Goal: Task Accomplishment & Management: Manage account settings

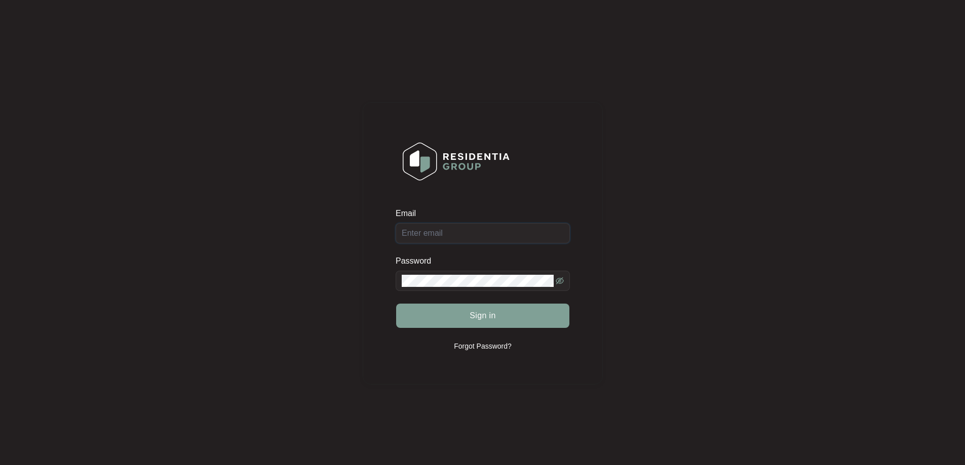
click at [435, 226] on input "Email" at bounding box center [483, 233] width 174 height 20
type input "[EMAIL_ADDRESS][DOMAIN_NAME]"
click at [396, 304] on button "Sign in" at bounding box center [482, 316] width 173 height 24
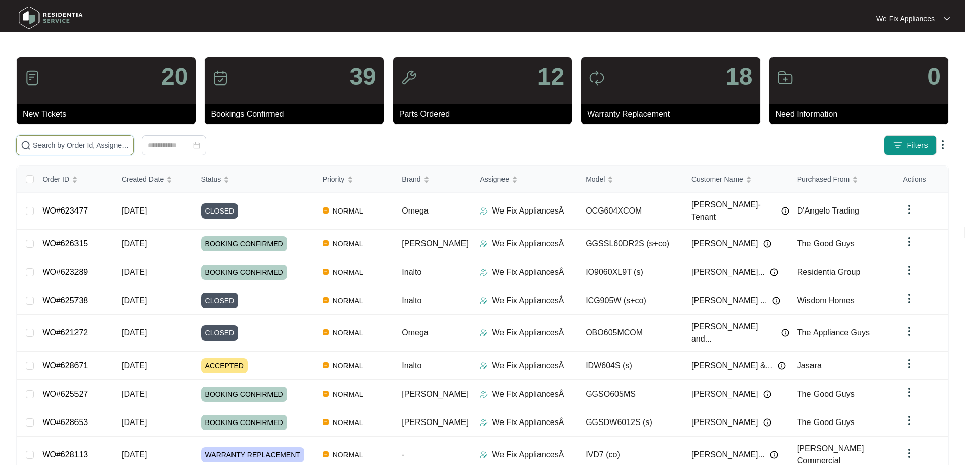
click at [82, 144] on input "text" at bounding box center [81, 145] width 96 height 11
paste input "626266"
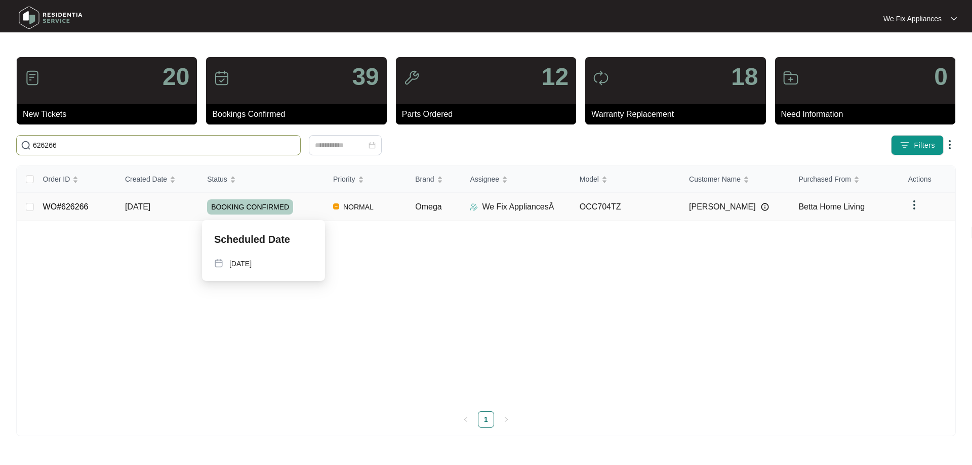
type input "626266"
click at [261, 205] on span "BOOKING CONFIRMED" at bounding box center [250, 207] width 86 height 15
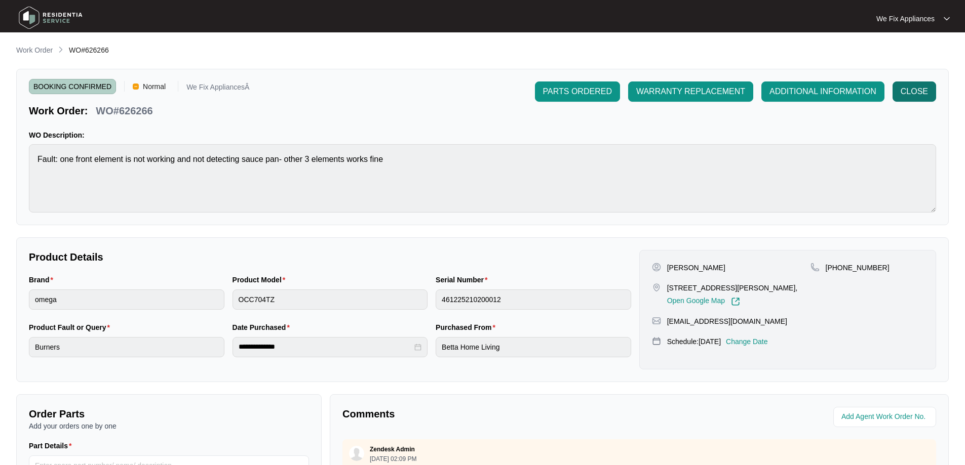
click at [918, 93] on span "CLOSE" at bounding box center [913, 92] width 27 height 12
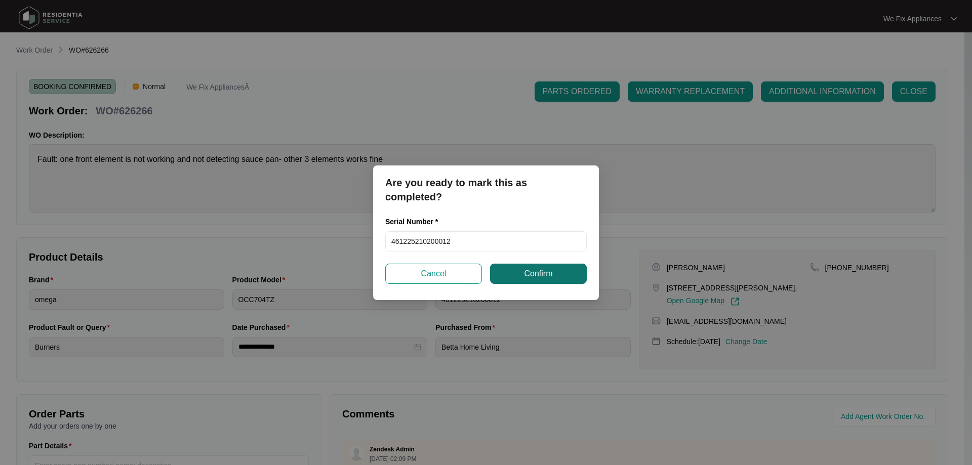
click at [539, 274] on span "Confirm" at bounding box center [538, 274] width 28 height 12
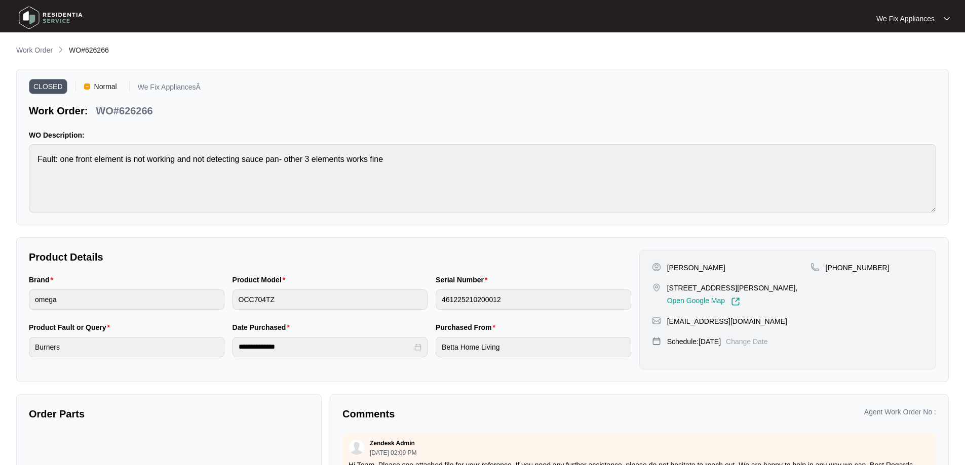
click at [29, 14] on img at bounding box center [50, 18] width 71 height 30
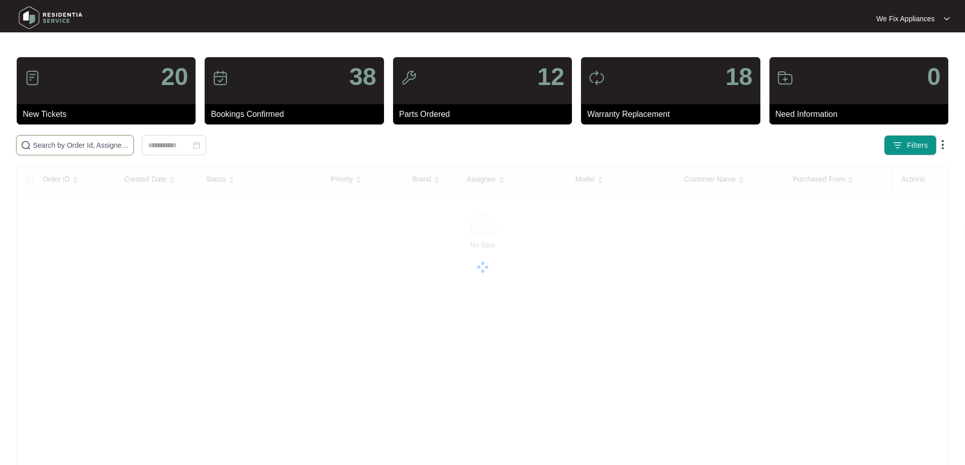
click at [83, 149] on input "text" at bounding box center [81, 145] width 96 height 11
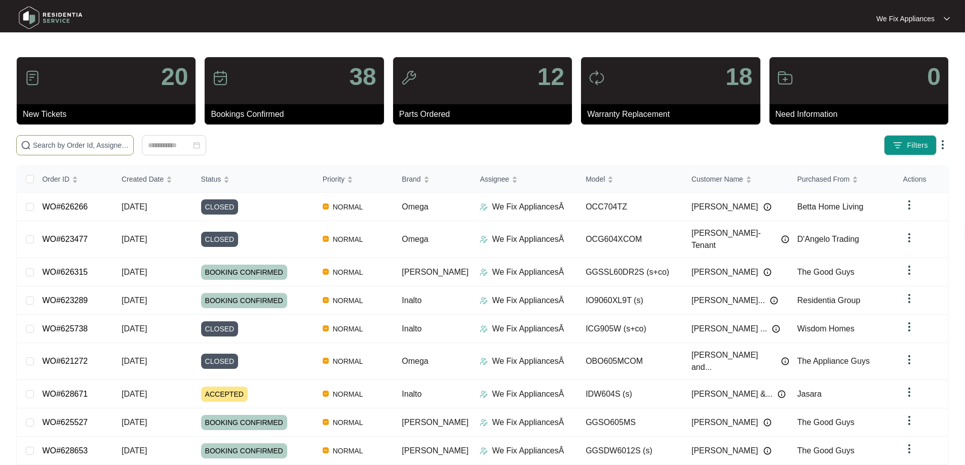
paste input "628269"
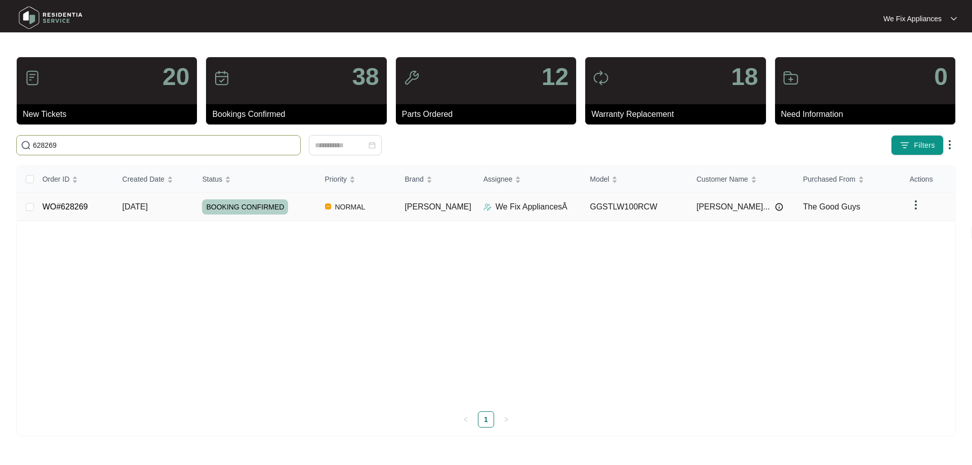
type input "628269"
click at [250, 208] on span "BOOKING CONFIRMED" at bounding box center [245, 207] width 86 height 15
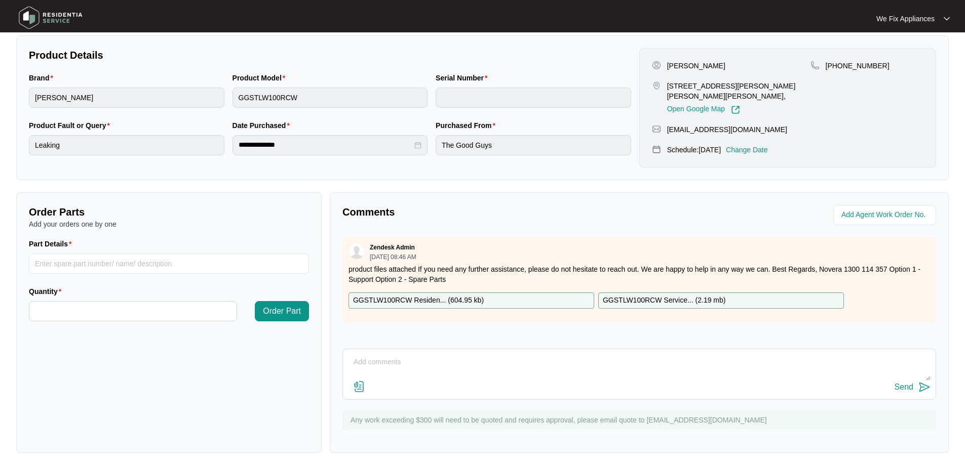
scroll to position [203, 0]
click at [443, 356] on textarea at bounding box center [639, 367] width 582 height 26
type textarea "Hi Team this unit is leaking from the gearbox/tub seal, this would require a ne…"
click at [904, 386] on div "Send" at bounding box center [903, 386] width 19 height 9
click at [361, 387] on img at bounding box center [359, 386] width 12 height 12
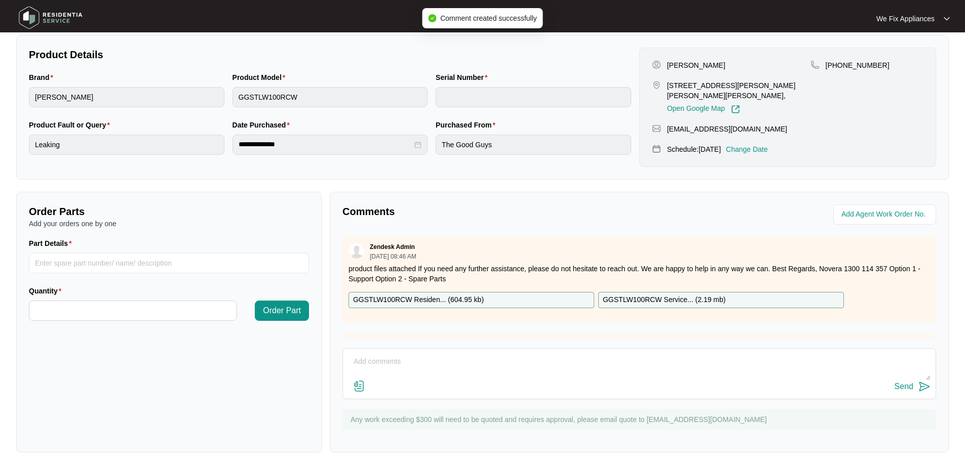
click at [0, 0] on input "file" at bounding box center [0, 0] width 0 height 0
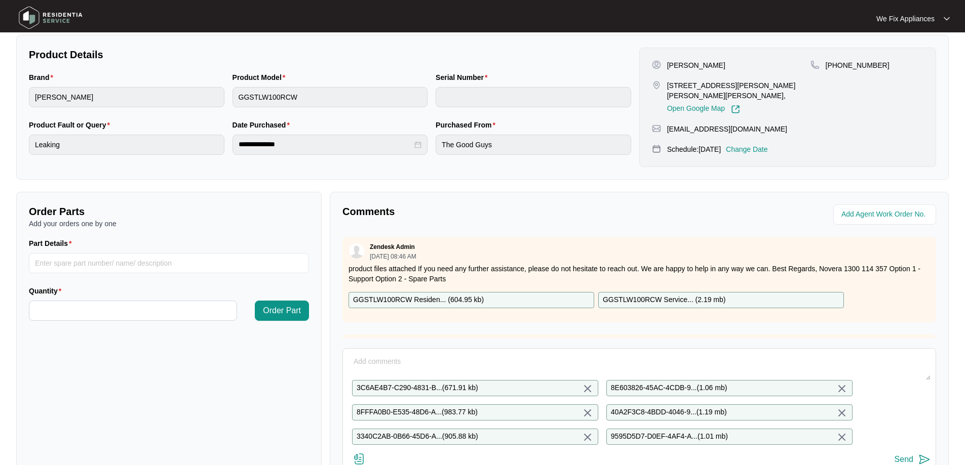
scroll to position [287, 0]
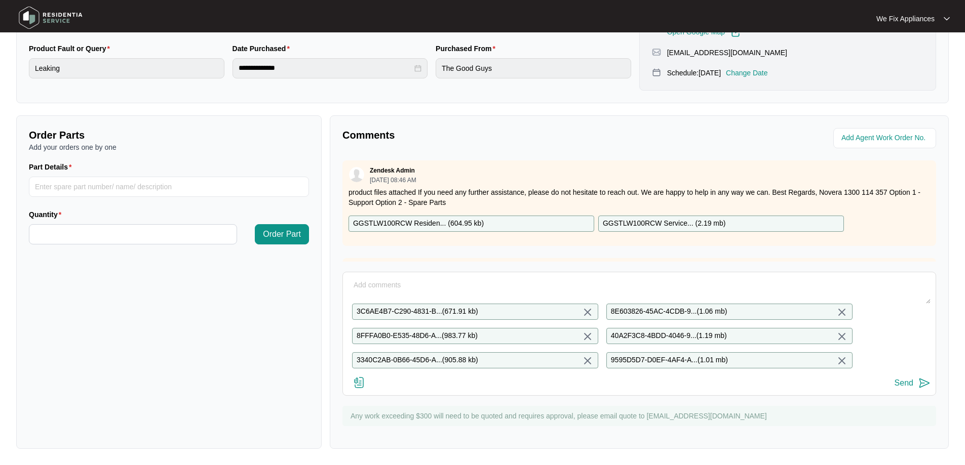
click at [907, 380] on div "Send" at bounding box center [903, 383] width 19 height 9
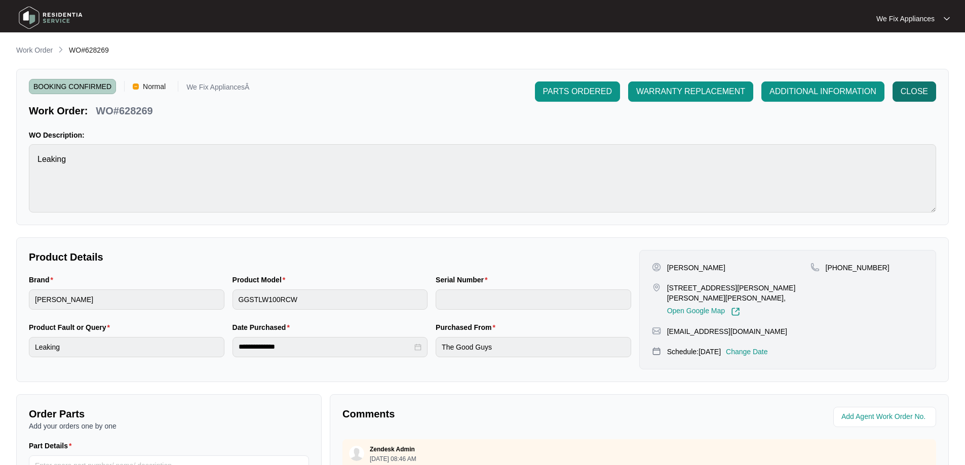
click at [914, 87] on span "CLOSE" at bounding box center [913, 92] width 27 height 12
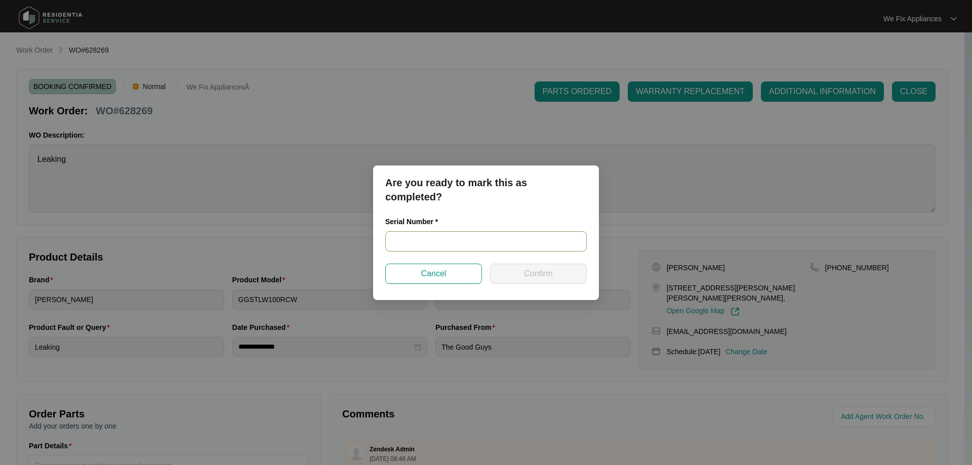
click at [441, 238] on input "text" at bounding box center [486, 241] width 202 height 20
paste input "540N590740143011D00098"
type input "540N590740143011D00098"
click at [528, 278] on span "Confirm" at bounding box center [538, 274] width 28 height 12
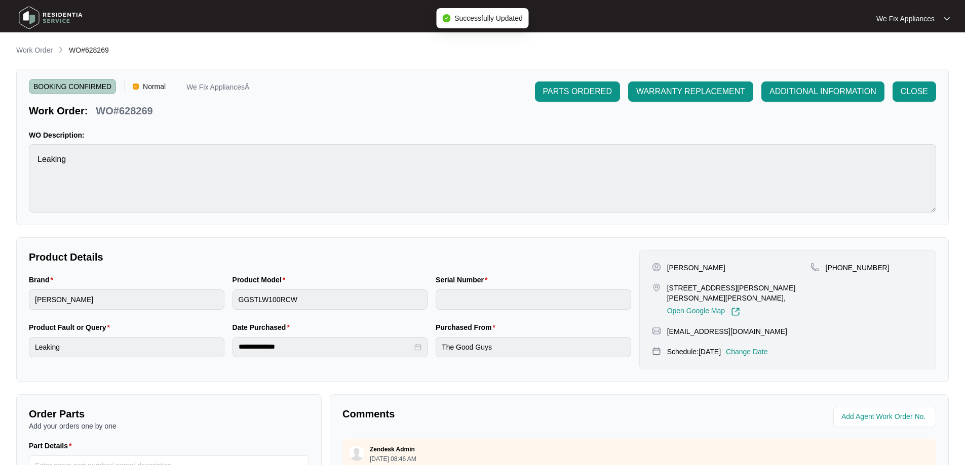
type input "540N590740143011D00098"
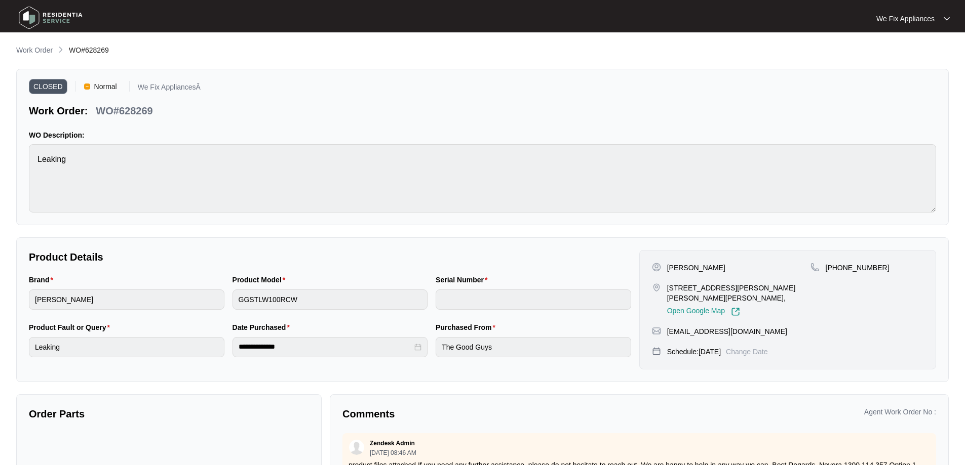
type input "540N590740143011D00098"
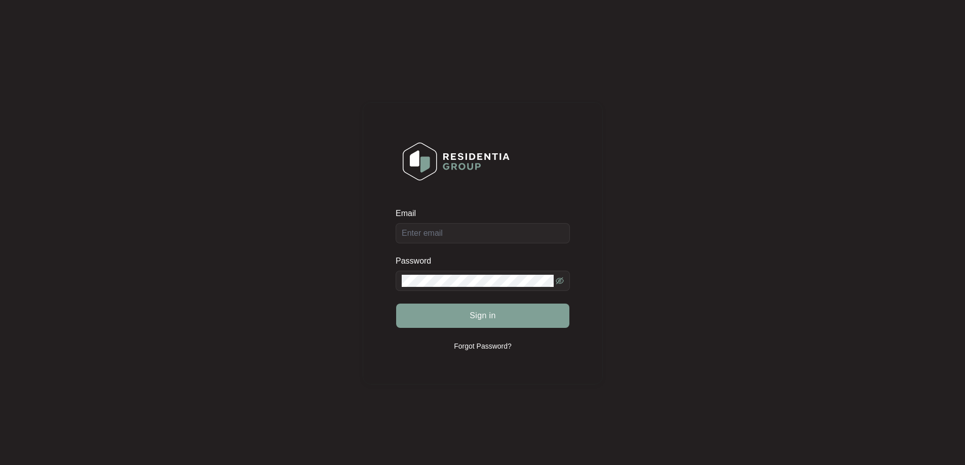
click at [484, 236] on div "Email" at bounding box center [483, 225] width 174 height 35
click at [484, 235] on input "Email" at bounding box center [483, 233] width 174 height 20
type input "[EMAIL_ADDRESS][DOMAIN_NAME]"
click at [396, 304] on button "Sign in" at bounding box center [482, 316] width 173 height 24
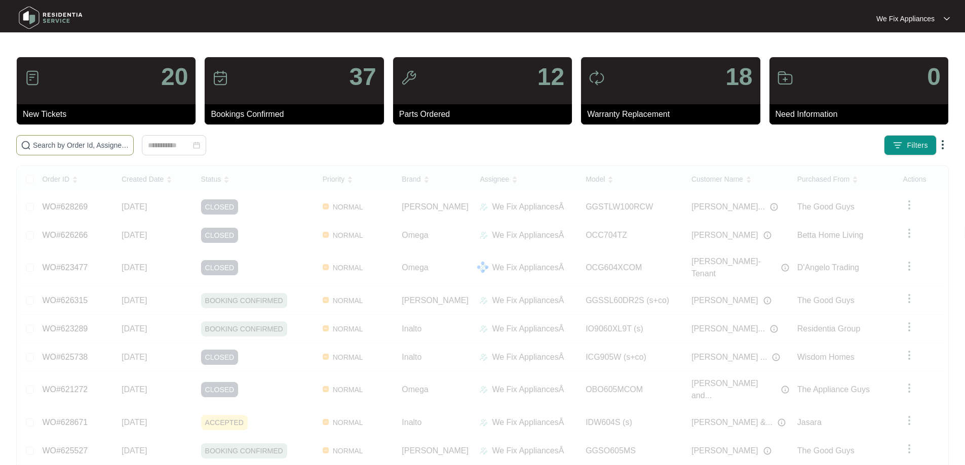
click at [120, 143] on input "text" at bounding box center [81, 145] width 96 height 11
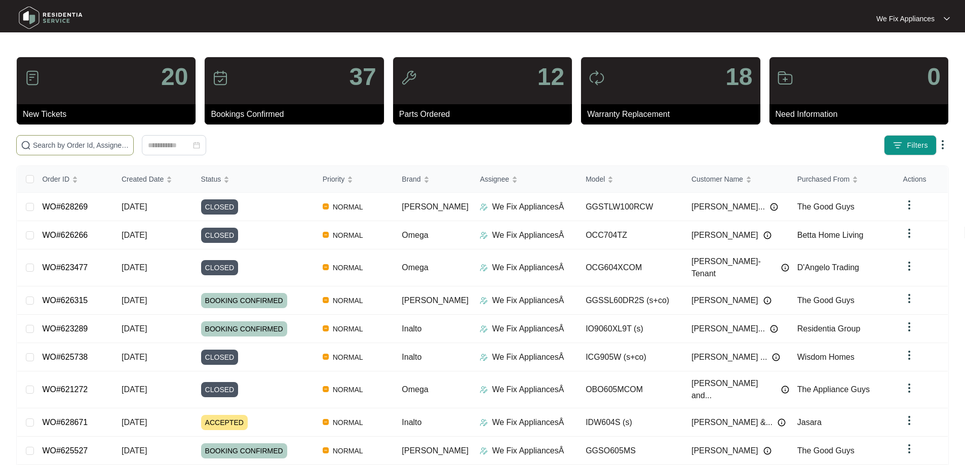
paste input "626562"
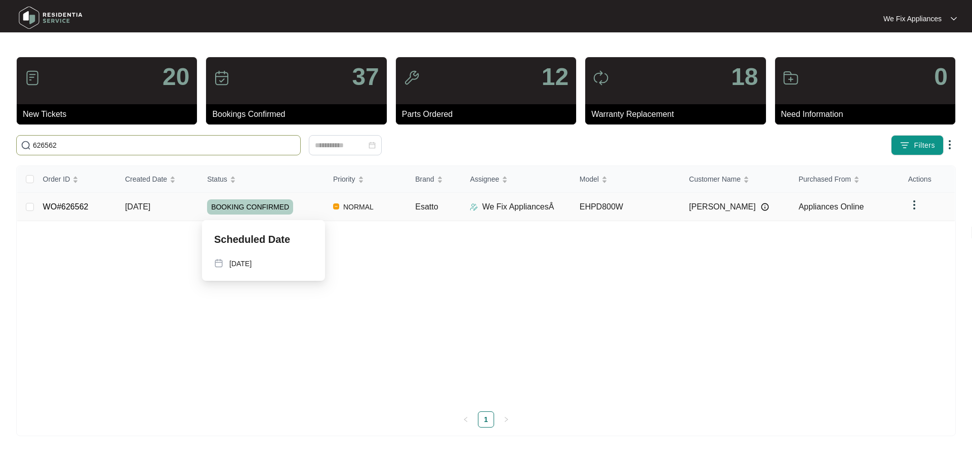
type input "626562"
click at [251, 204] on span "BOOKING CONFIRMED" at bounding box center [250, 207] width 86 height 15
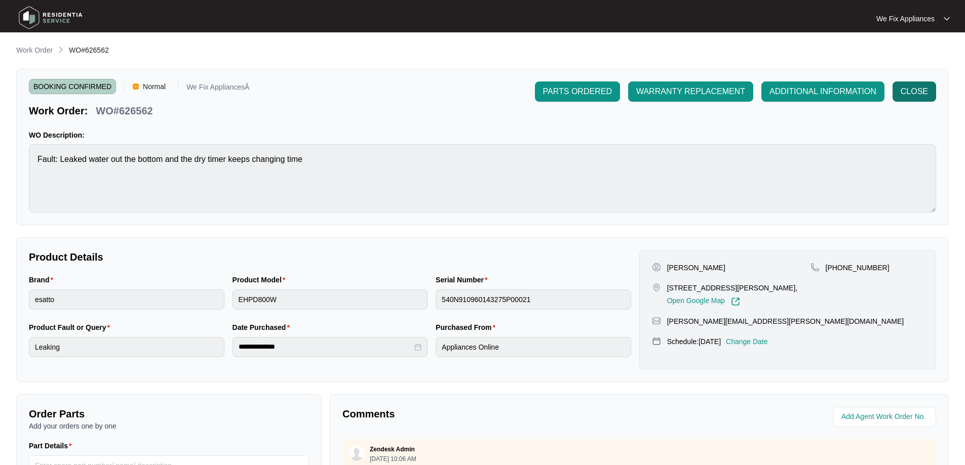
click at [909, 94] on span "CLOSE" at bounding box center [913, 92] width 27 height 12
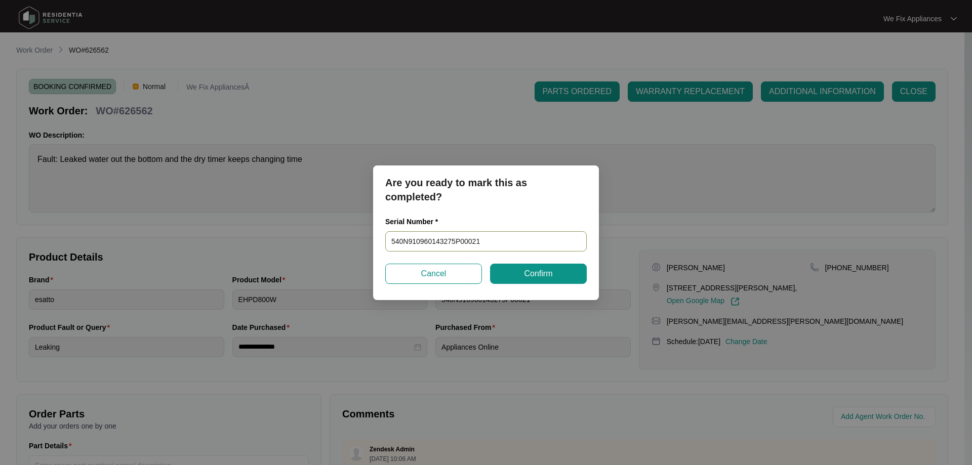
drag, startPoint x: 520, startPoint y: 238, endPoint x: 341, endPoint y: 249, distance: 179.6
click at [341, 249] on div "Are you ready to mark this as completed? Serial Number * 540N910960143275P00021…" at bounding box center [486, 232] width 972 height 465
click at [553, 269] on button "Confirm" at bounding box center [538, 274] width 97 height 20
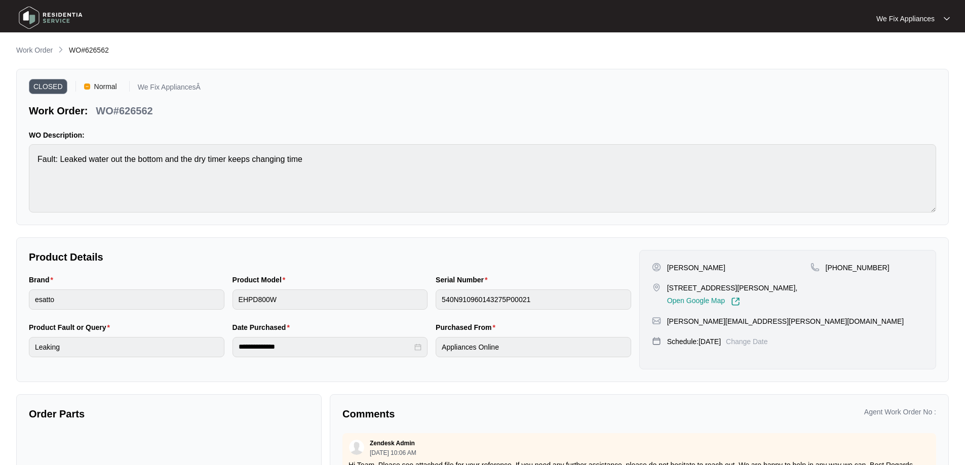
click at [37, 19] on img at bounding box center [50, 18] width 71 height 30
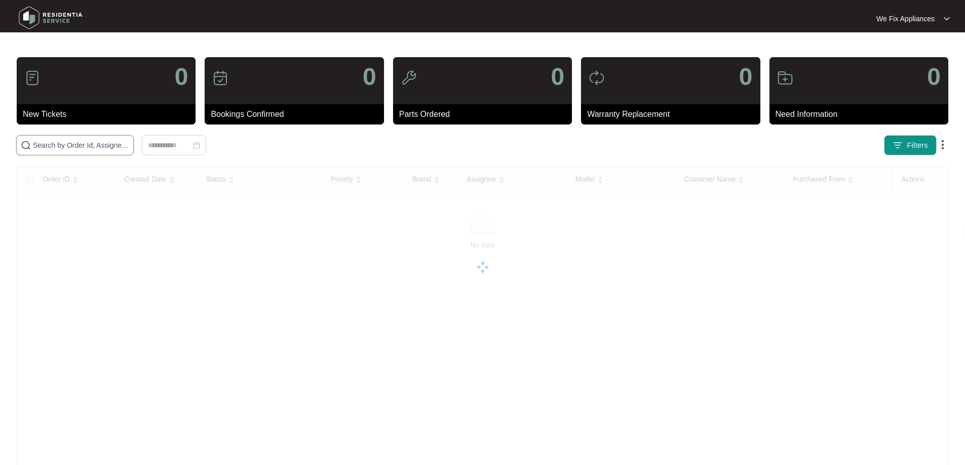
click at [53, 141] on input "text" at bounding box center [81, 145] width 96 height 11
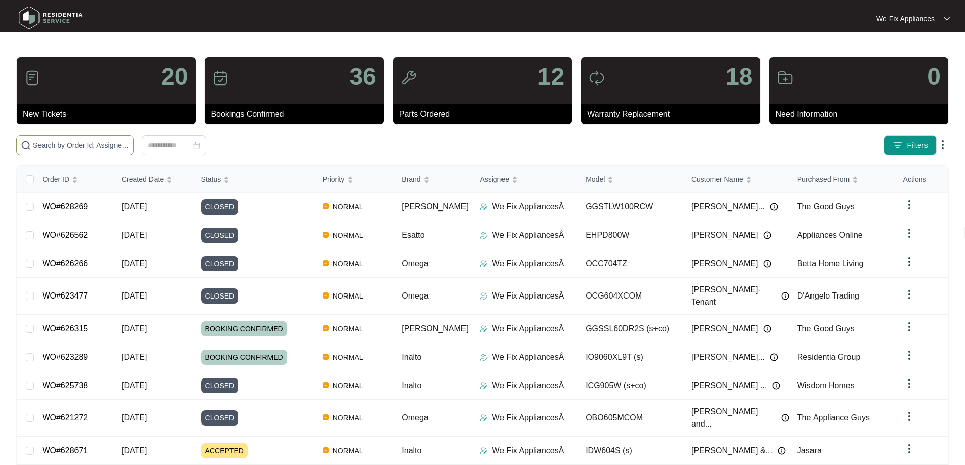
paste input "624346"
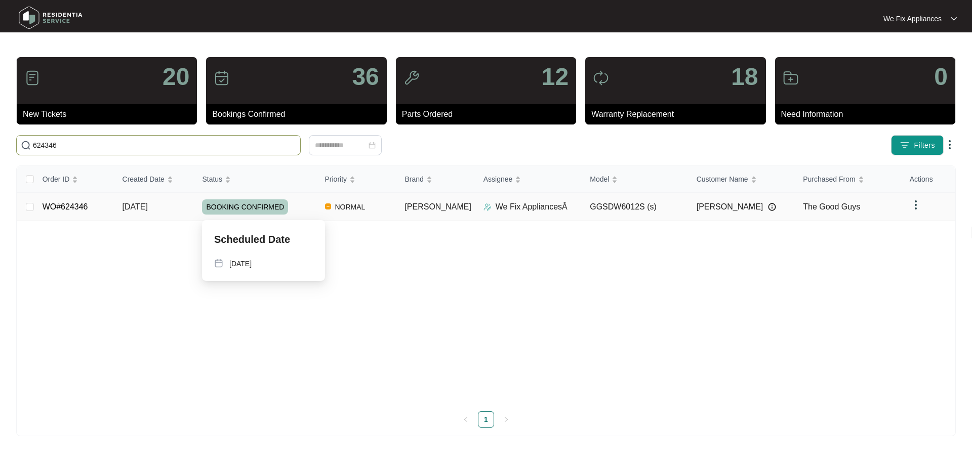
type input "624346"
click at [241, 209] on span "BOOKING CONFIRMED" at bounding box center [245, 207] width 86 height 15
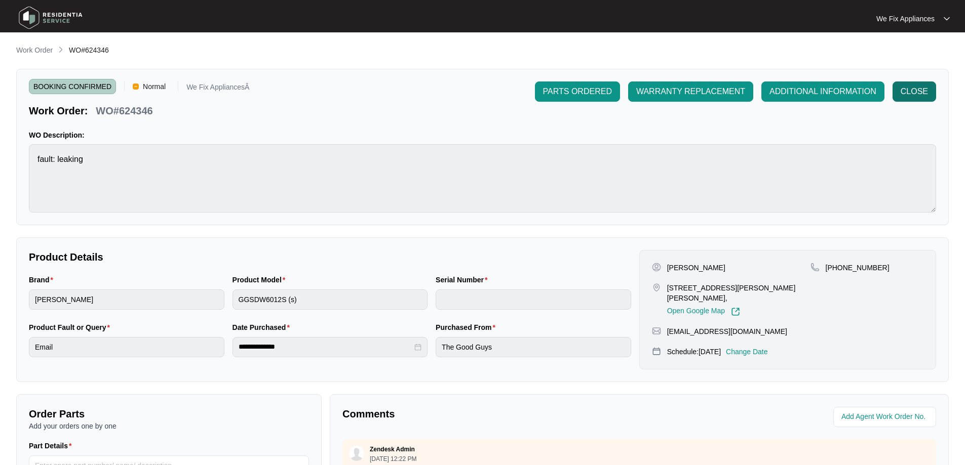
click at [927, 93] on span "CLOSE" at bounding box center [913, 92] width 27 height 12
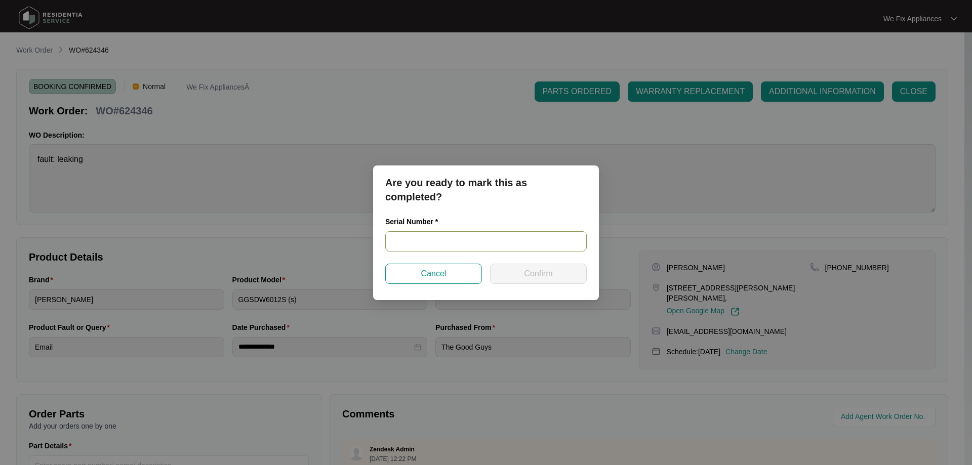
click at [440, 240] on input "text" at bounding box center [486, 241] width 202 height 20
paste input "24014698010200039"
type input "24014698010200039"
click at [541, 271] on span "Confirm" at bounding box center [538, 274] width 28 height 12
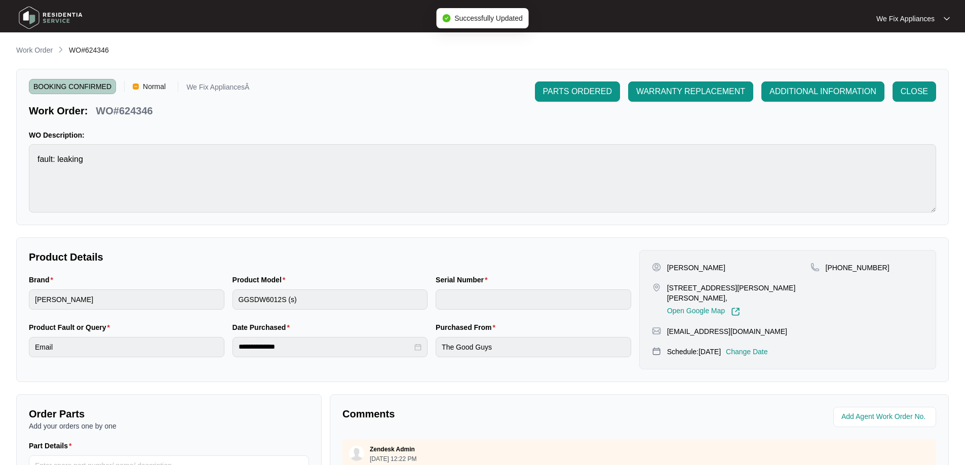
type input "24014698010200039"
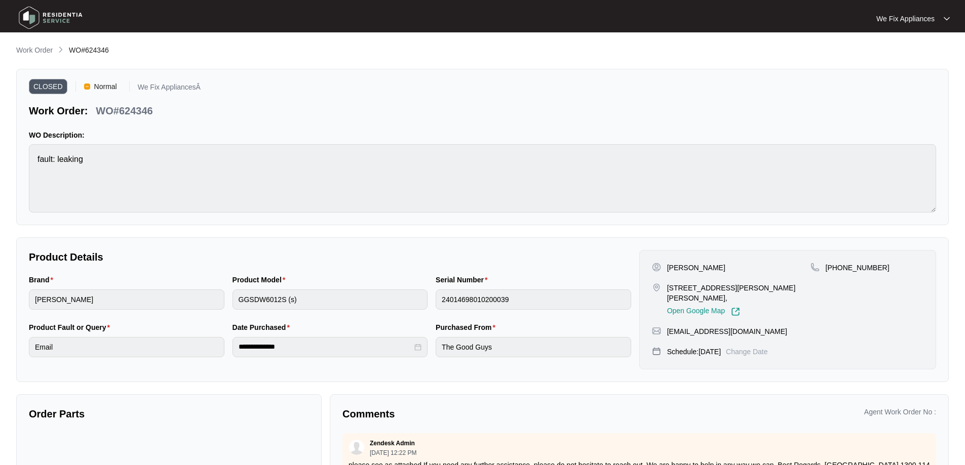
click at [43, 15] on img at bounding box center [50, 18] width 71 height 30
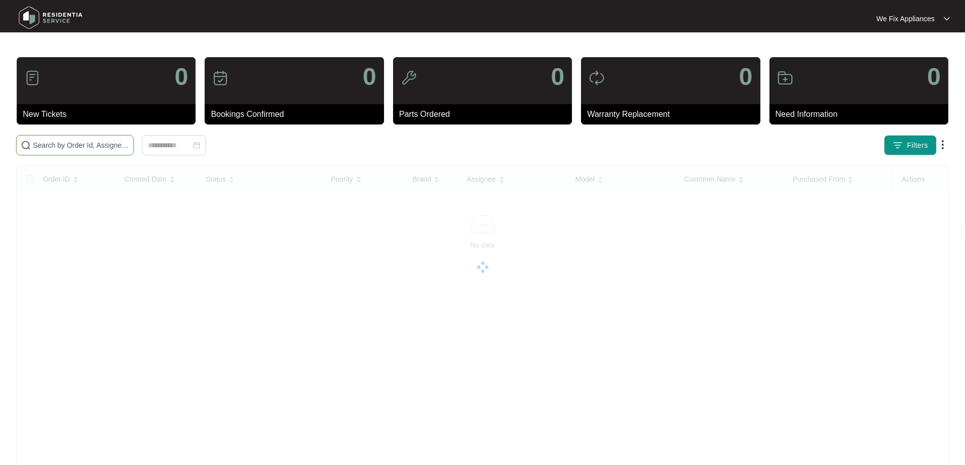
click at [49, 146] on input "text" at bounding box center [81, 145] width 96 height 11
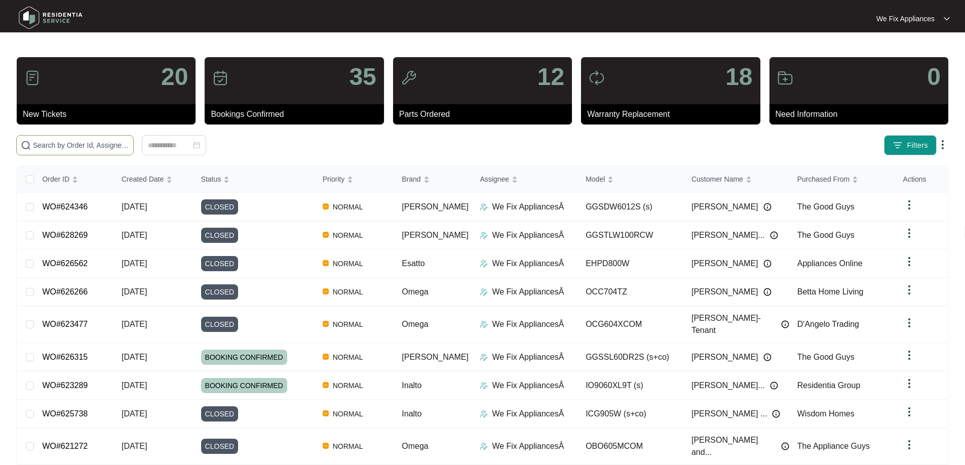
paste input "625527"
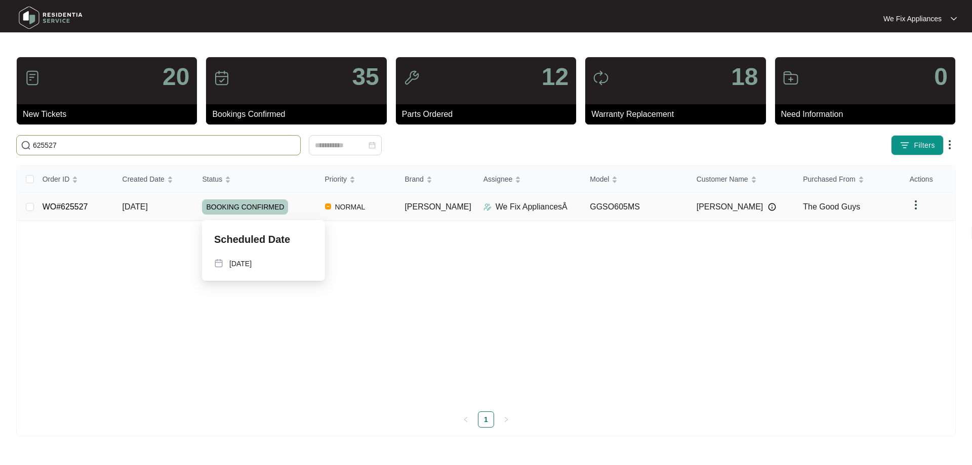
type input "625527"
click at [267, 206] on span "BOOKING CONFIRMED" at bounding box center [245, 207] width 86 height 15
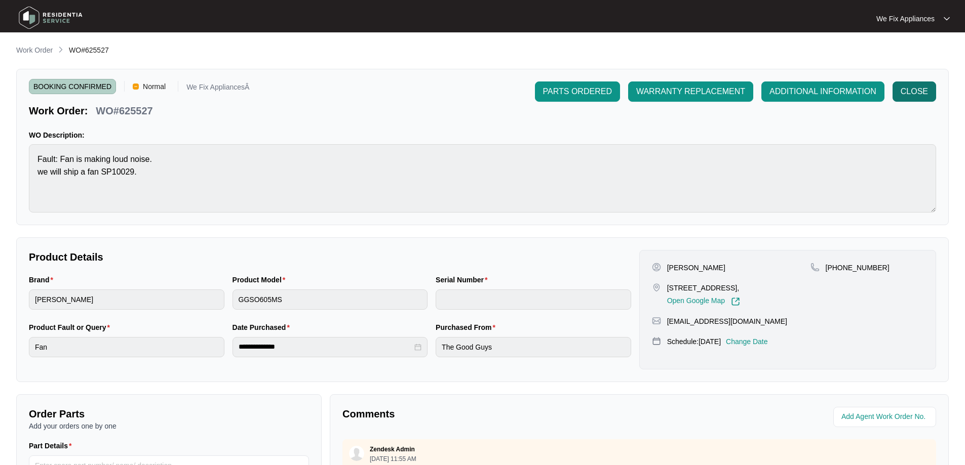
click at [919, 89] on span "CLOSE" at bounding box center [913, 92] width 27 height 12
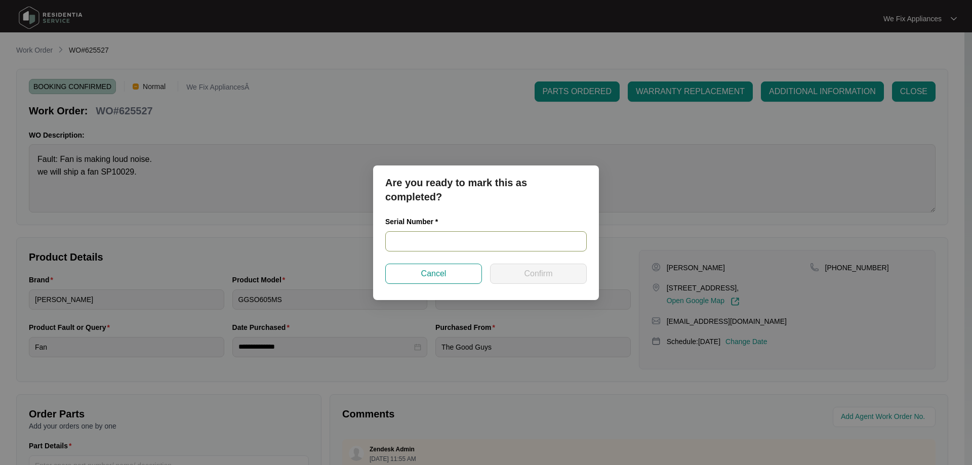
click at [452, 241] on input "text" at bounding box center [486, 241] width 202 height 20
paste input "25140228"
type input "25140228"
click at [534, 274] on span "Confirm" at bounding box center [538, 274] width 28 height 12
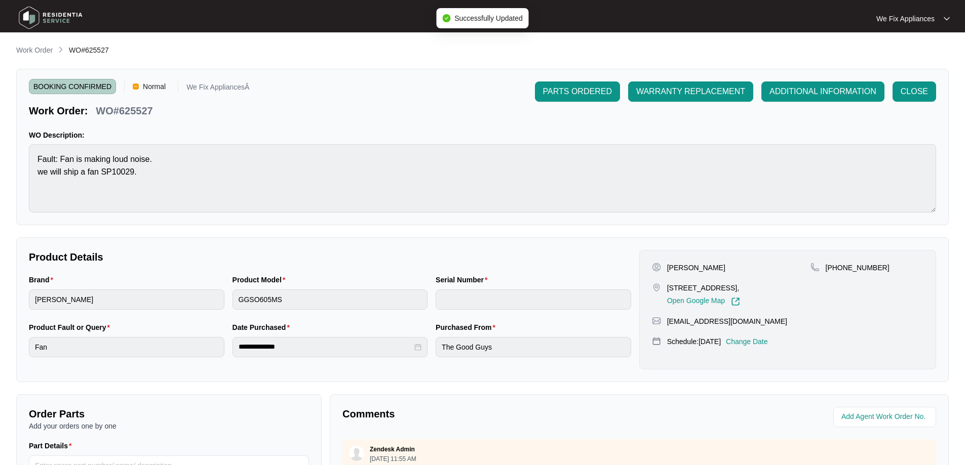
type input "25140228"
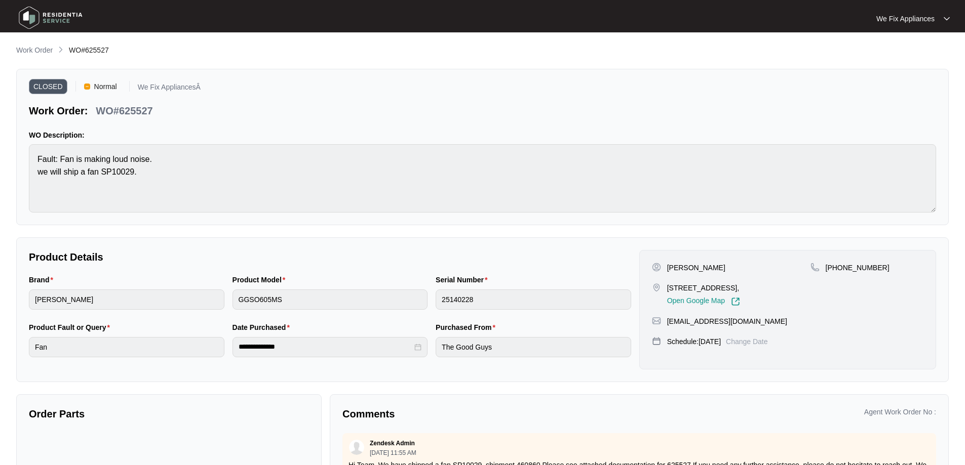
click at [42, 19] on img at bounding box center [50, 18] width 71 height 30
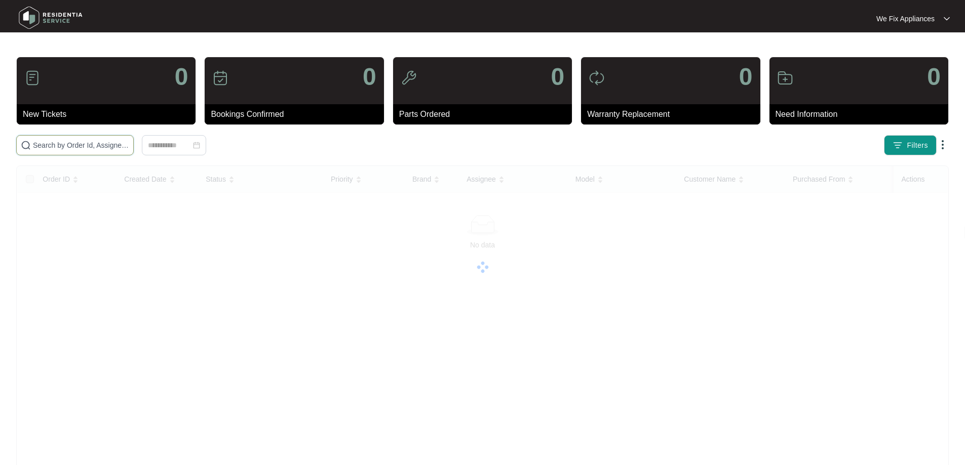
click at [60, 147] on input "text" at bounding box center [81, 145] width 96 height 11
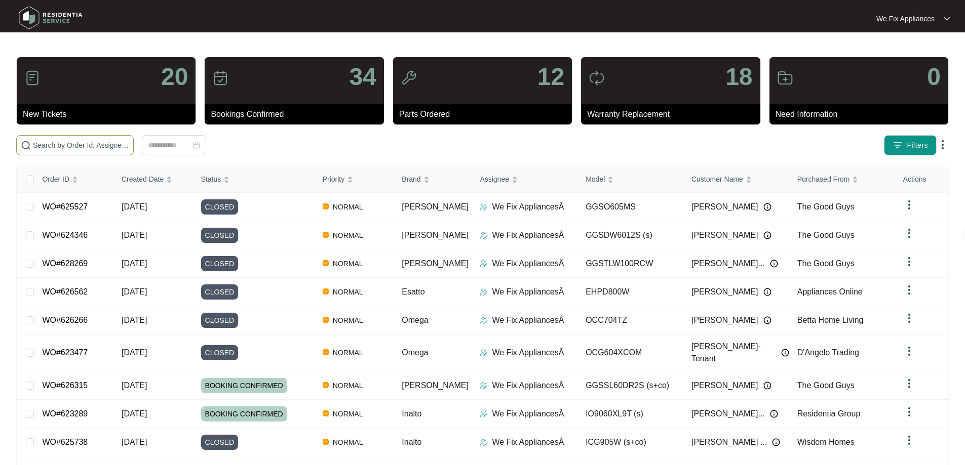
paste input "627015"
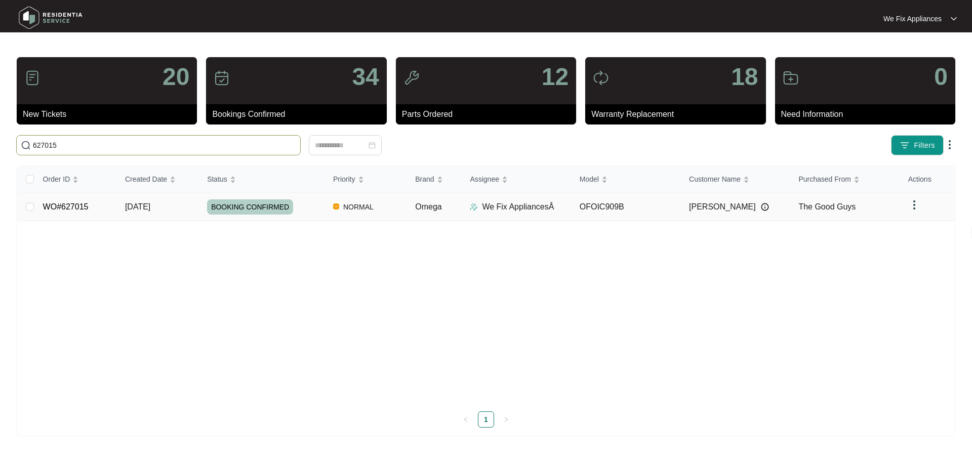
type input "627015"
click at [238, 201] on span "BOOKING CONFIRMED" at bounding box center [250, 207] width 86 height 15
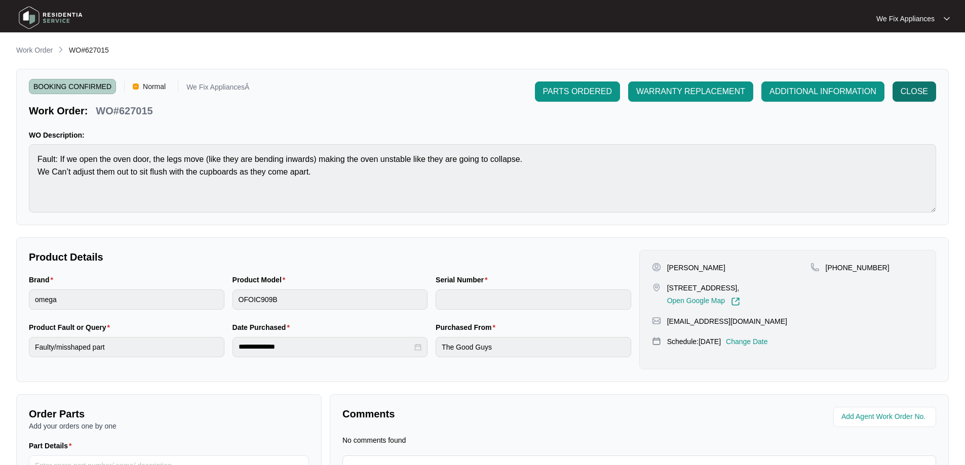
click at [922, 95] on span "CLOSE" at bounding box center [913, 92] width 27 height 12
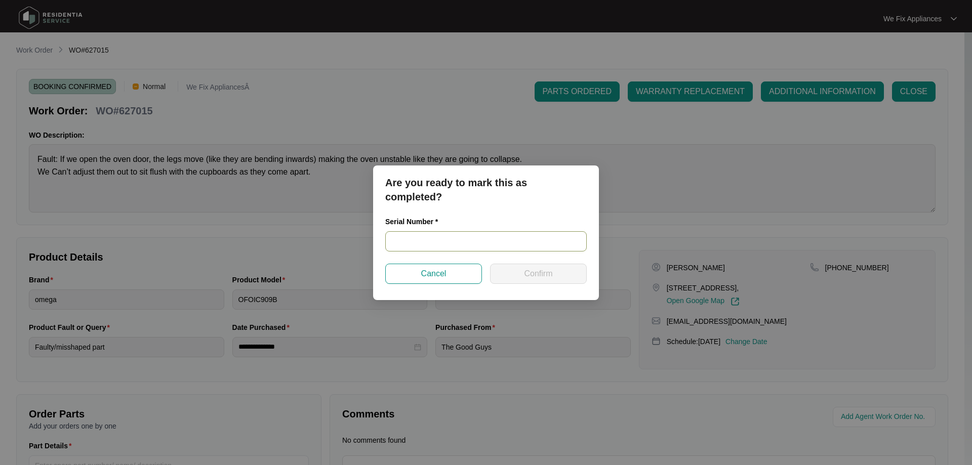
click at [445, 248] on input "text" at bounding box center [486, 241] width 202 height 20
paste input "2402050"
type input "2402050"
click at [527, 280] on span "Confirm" at bounding box center [538, 274] width 28 height 12
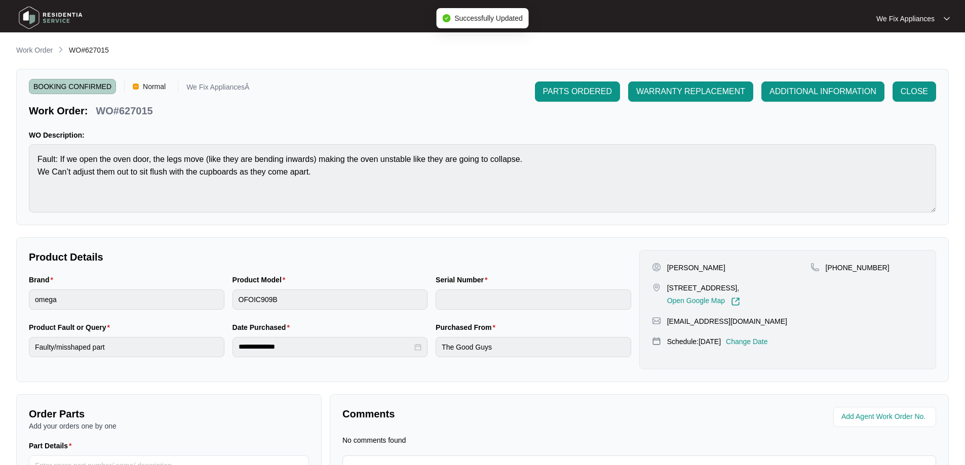
type input "2402050"
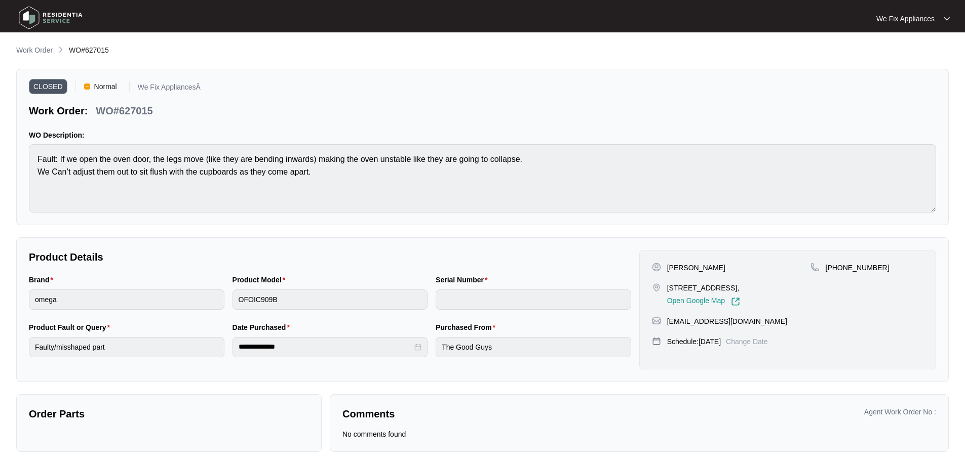
click at [49, 18] on img at bounding box center [50, 18] width 71 height 30
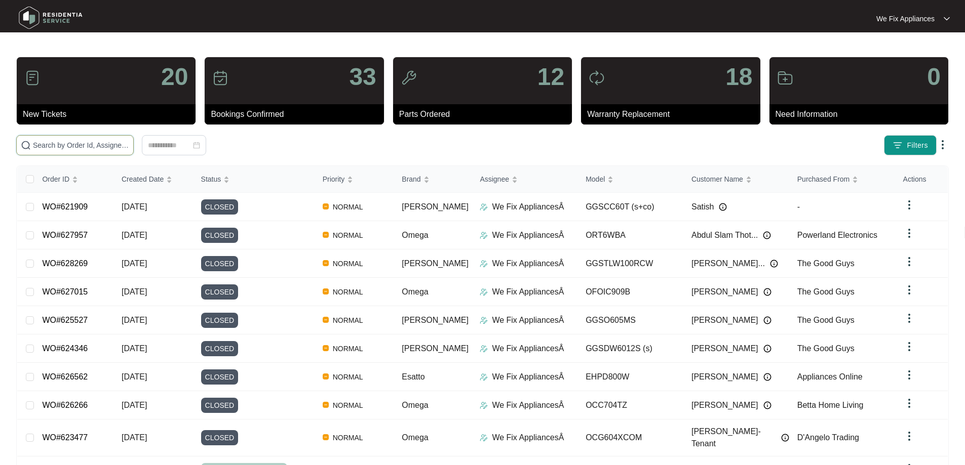
click at [90, 147] on input "text" at bounding box center [81, 145] width 96 height 11
paste input "627368"
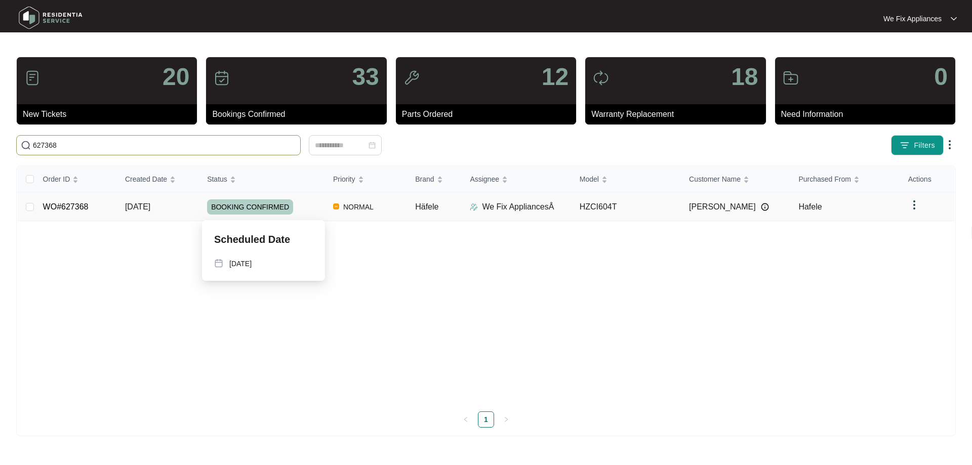
type input "627368"
click at [240, 207] on span "BOOKING CONFIRMED" at bounding box center [250, 207] width 86 height 15
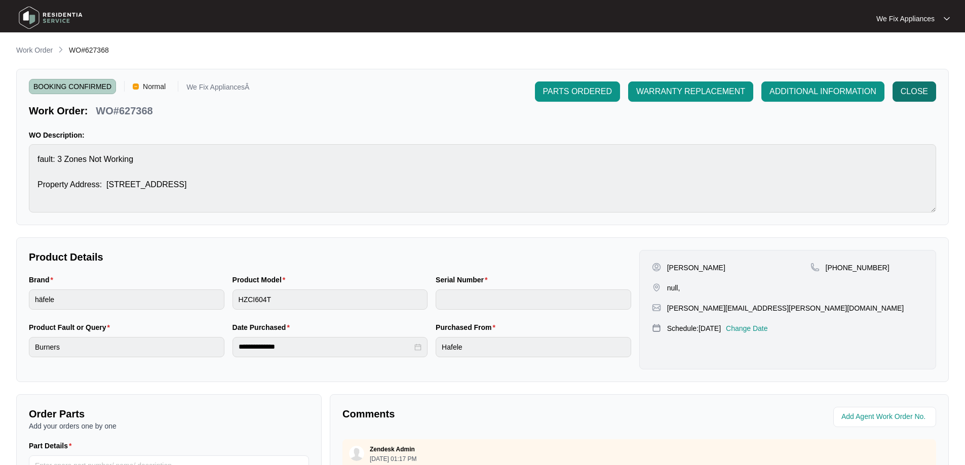
click at [915, 92] on span "CLOSE" at bounding box center [913, 92] width 27 height 12
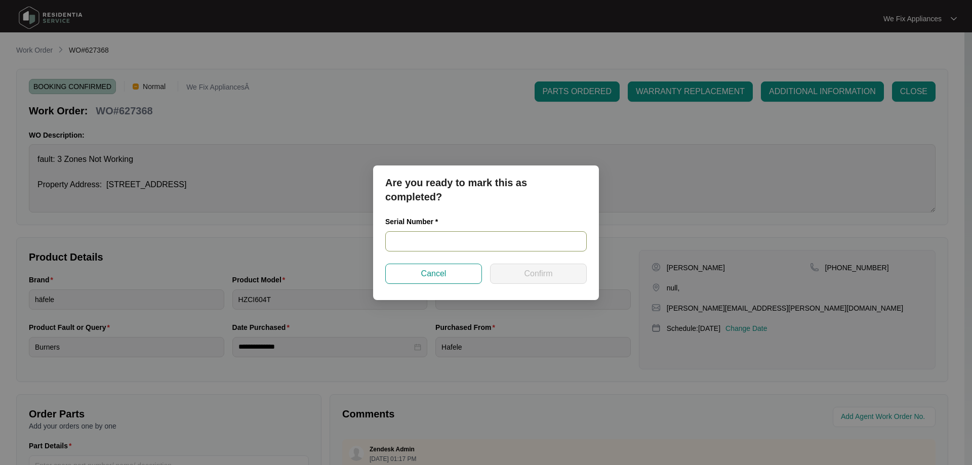
click at [428, 240] on input "text" at bounding box center [486, 241] width 202 height 20
paste input "02767710010306380061"
type input "02767710010306380061"
click at [537, 273] on span "Confirm" at bounding box center [538, 274] width 28 height 12
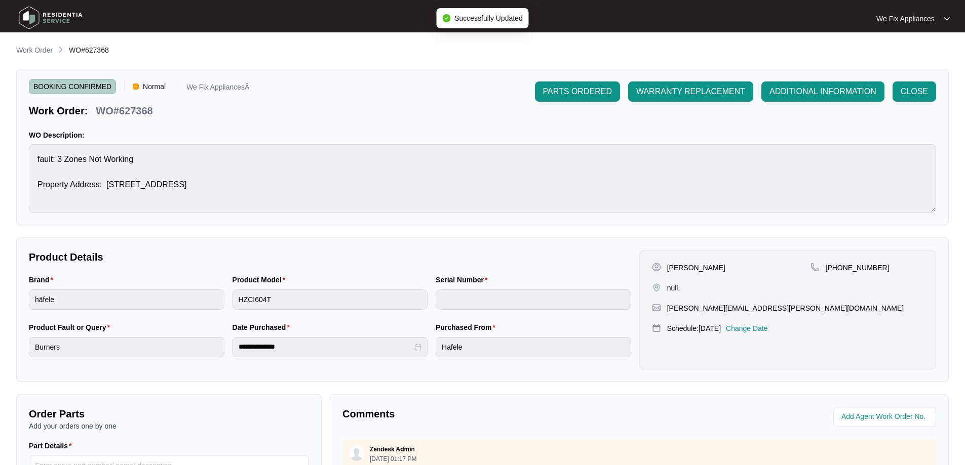
type input "02767710010306380061"
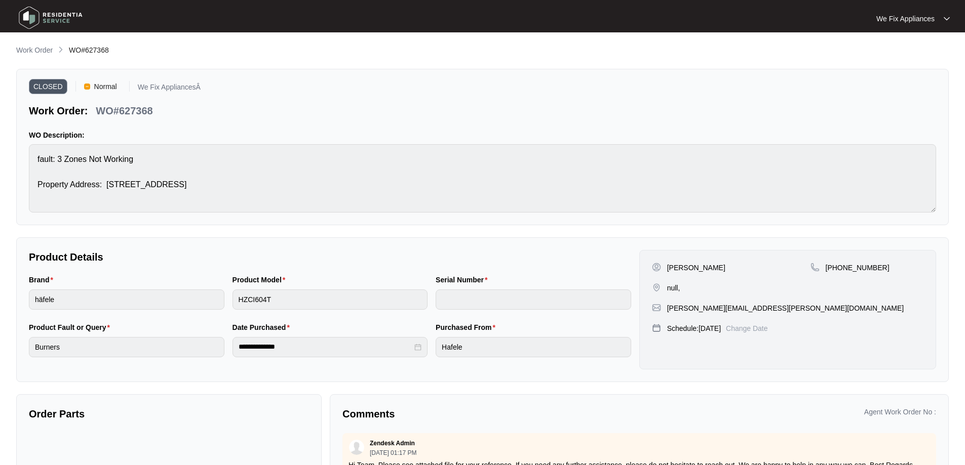
click at [42, 16] on img at bounding box center [50, 18] width 71 height 30
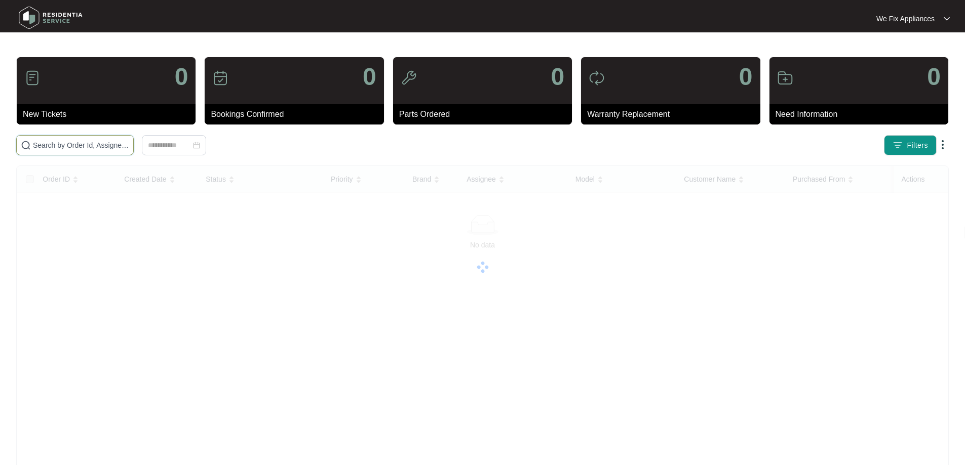
click at [71, 148] on input "text" at bounding box center [81, 145] width 96 height 11
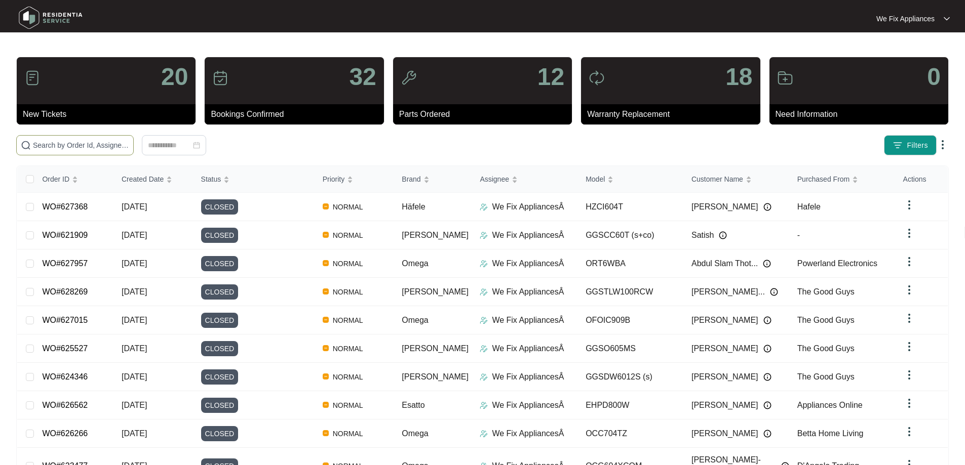
paste input "627368"
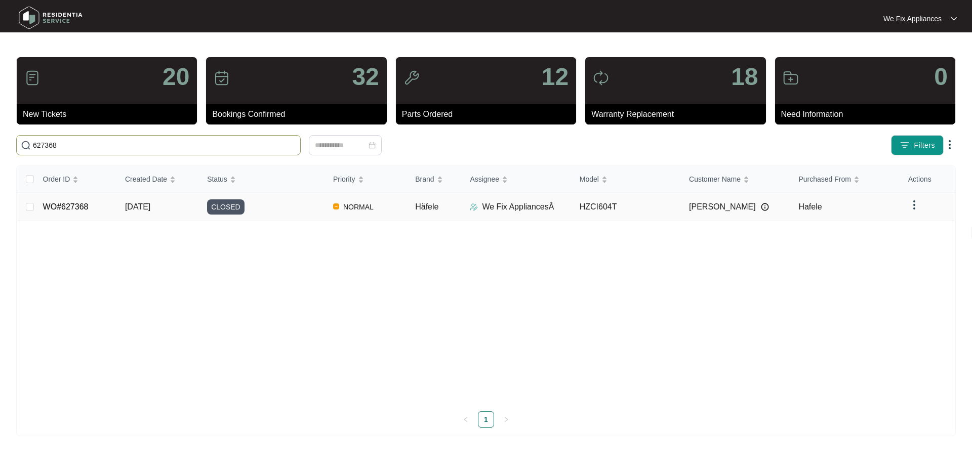
type input "627368"
click at [221, 204] on span "CLOSED" at bounding box center [225, 207] width 37 height 15
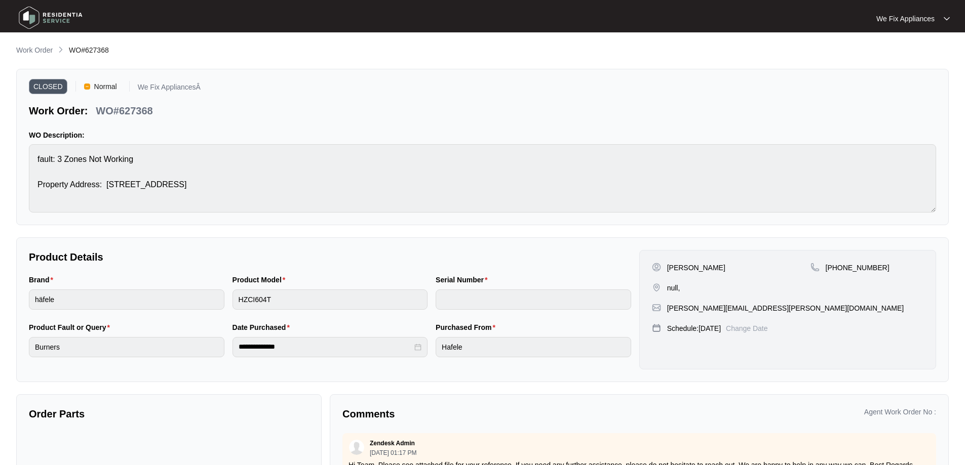
click at [41, 19] on img at bounding box center [50, 18] width 71 height 30
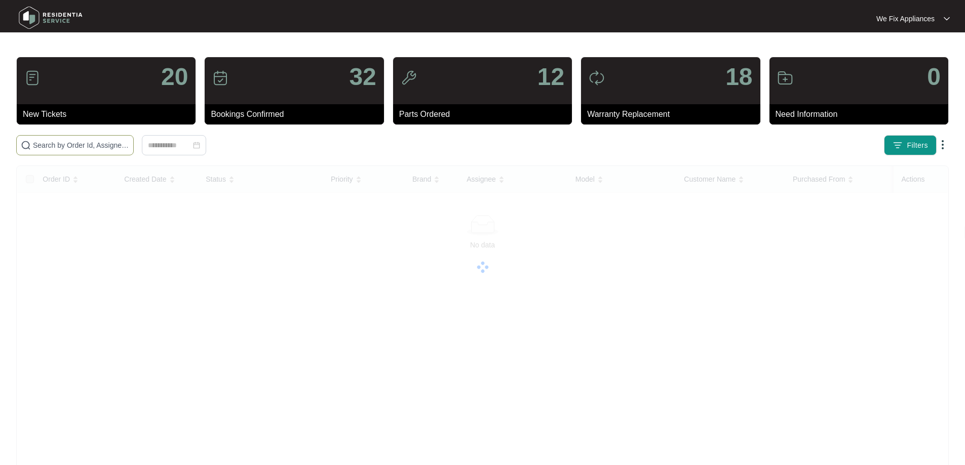
click at [59, 147] on input "text" at bounding box center [81, 145] width 96 height 11
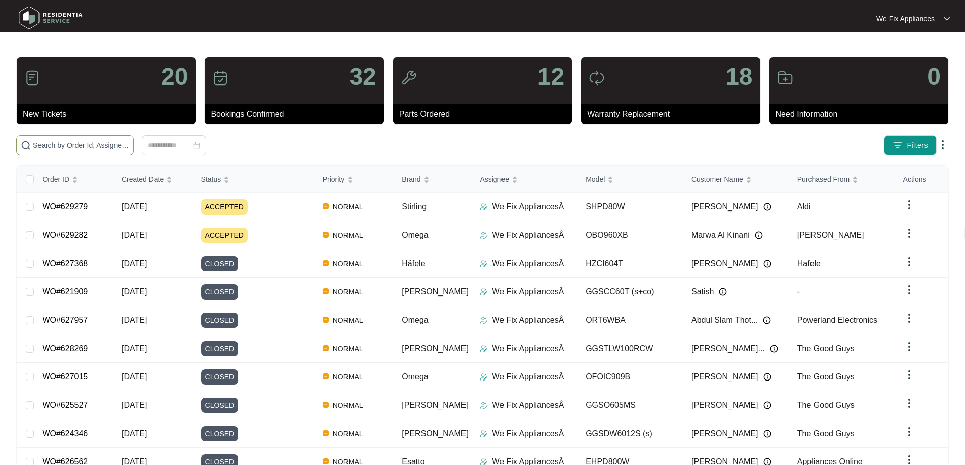
paste input "627906"
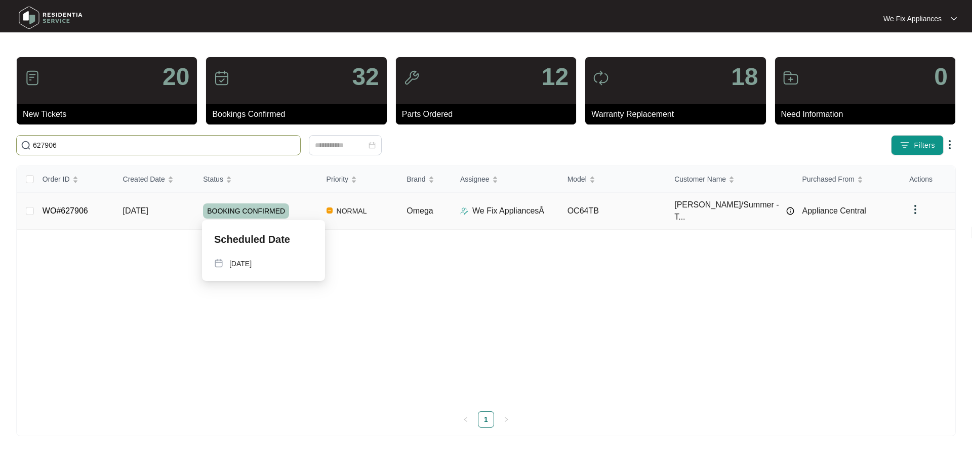
type input "627906"
click at [271, 208] on span "BOOKING CONFIRMED" at bounding box center [246, 211] width 86 height 15
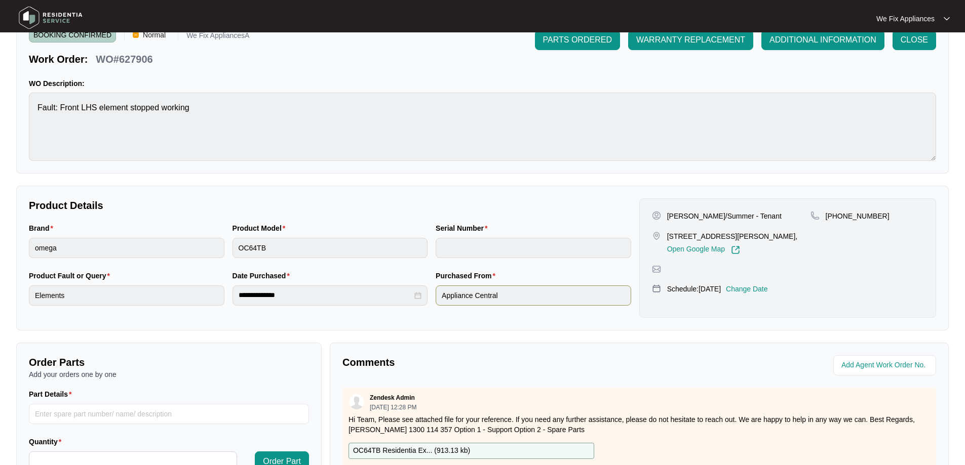
scroll to position [101, 0]
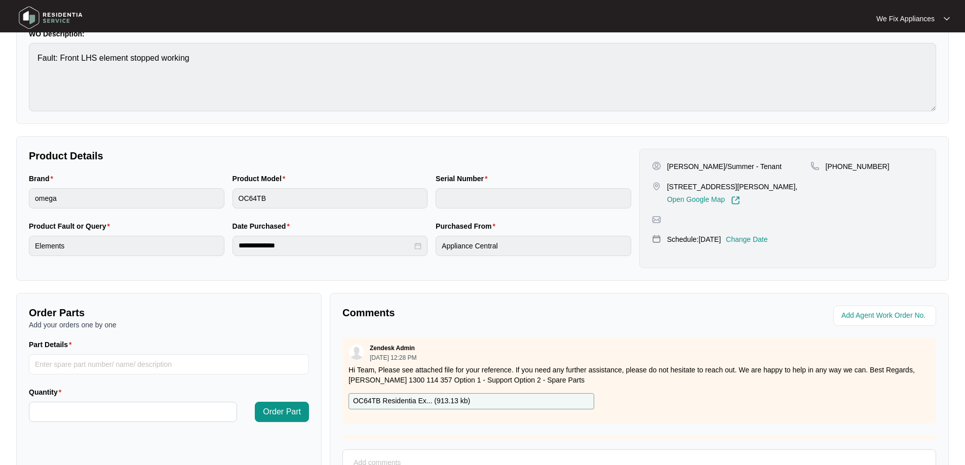
click at [412, 400] on p "OC64TB Residentia Ex... ( 913.13 kb )" at bounding box center [411, 401] width 117 height 11
click at [94, 360] on input "Part Details" at bounding box center [169, 364] width 280 height 20
paste input "SP18952"
type input "SP18952 large element"
click at [106, 411] on input "Quantity" at bounding box center [132, 412] width 207 height 19
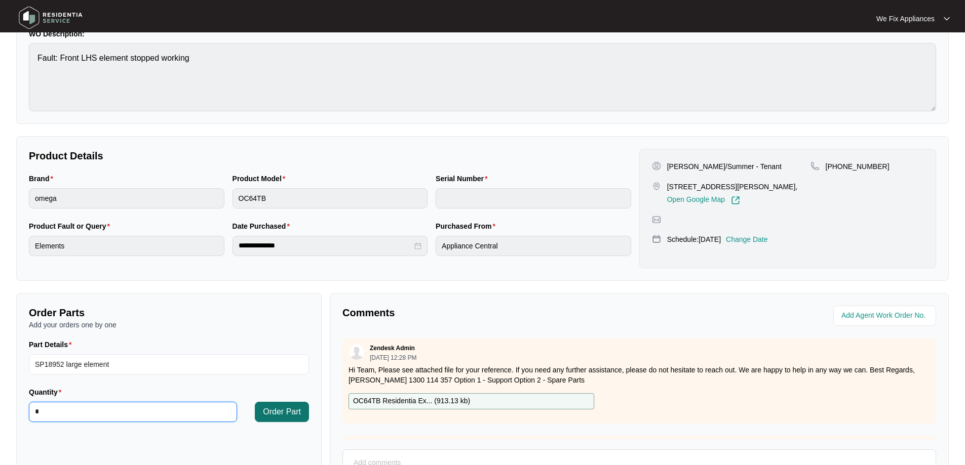
type input "*"
click at [270, 412] on span "Order Part" at bounding box center [282, 412] width 38 height 12
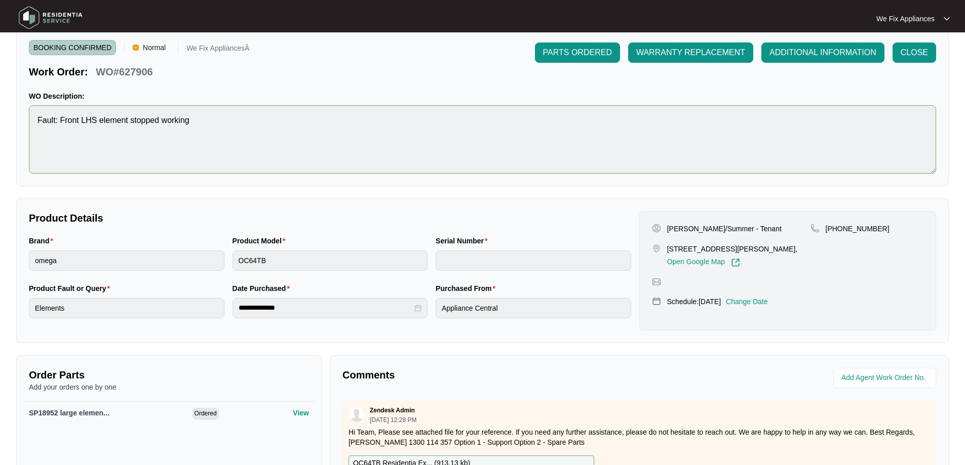
scroll to position [0, 0]
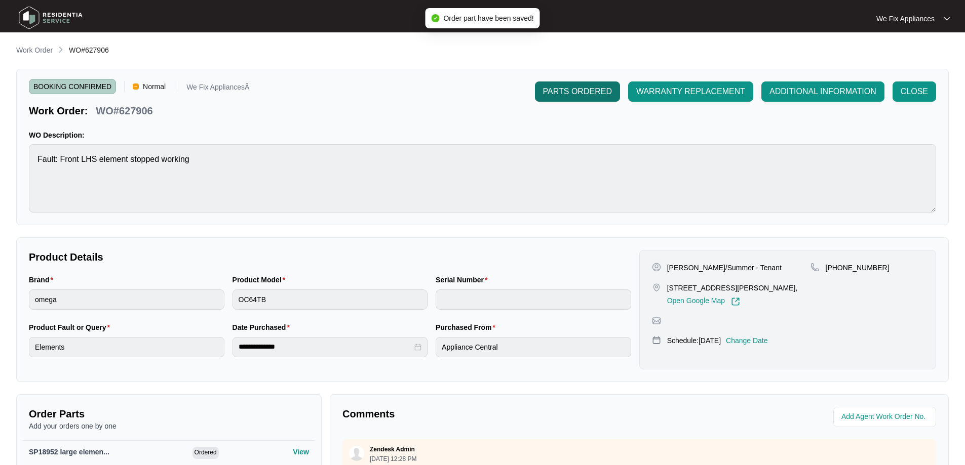
click at [579, 90] on span "PARTS ORDERED" at bounding box center [577, 92] width 69 height 12
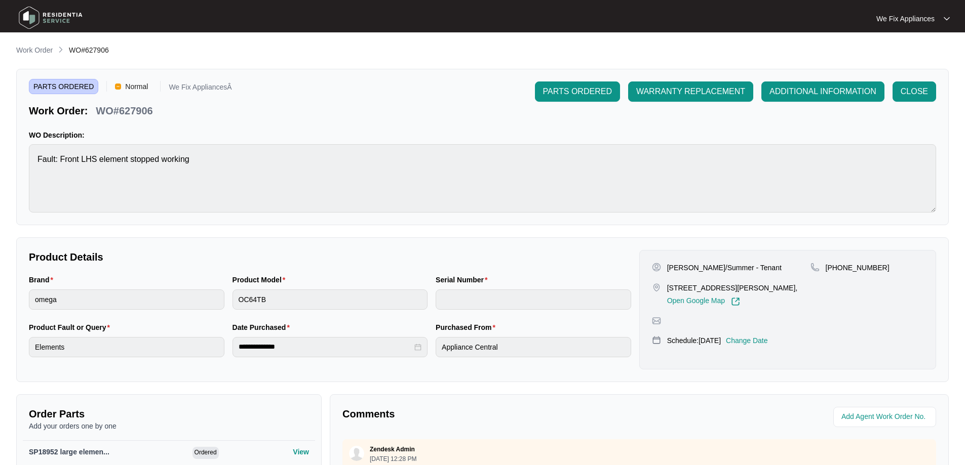
click at [29, 18] on img at bounding box center [50, 18] width 71 height 30
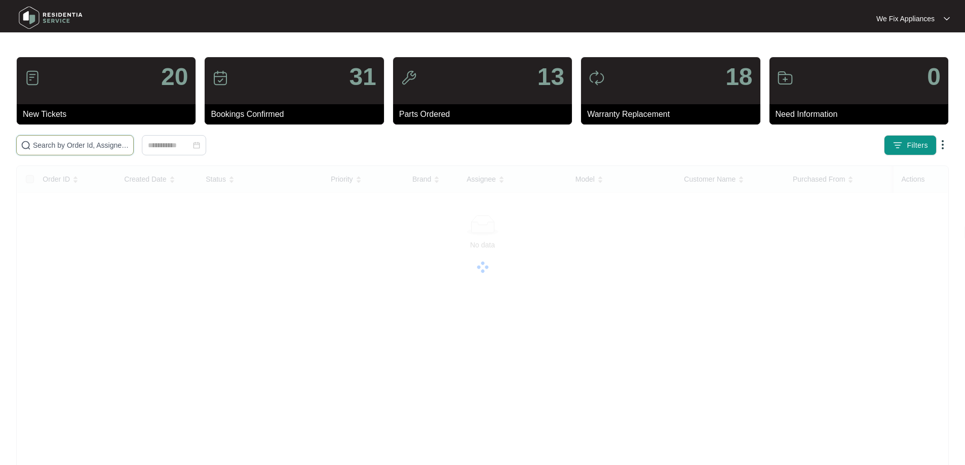
click at [76, 145] on input "text" at bounding box center [81, 145] width 96 height 11
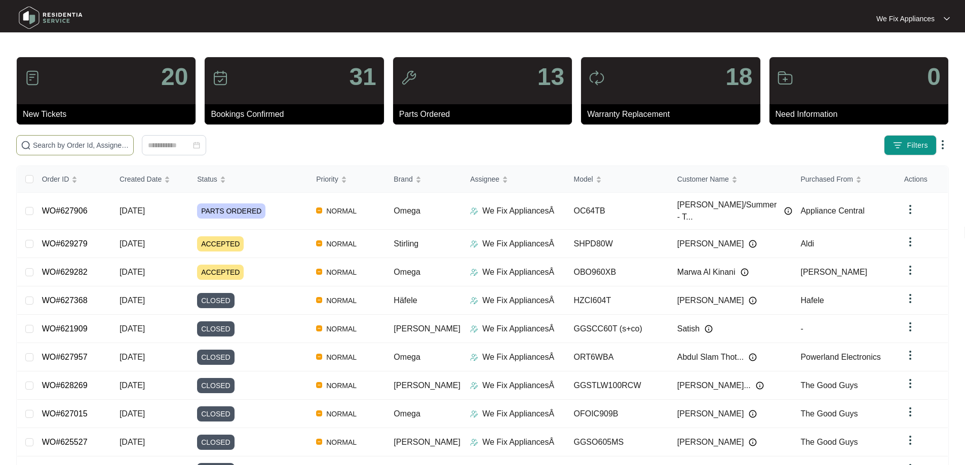
paste input "615691"
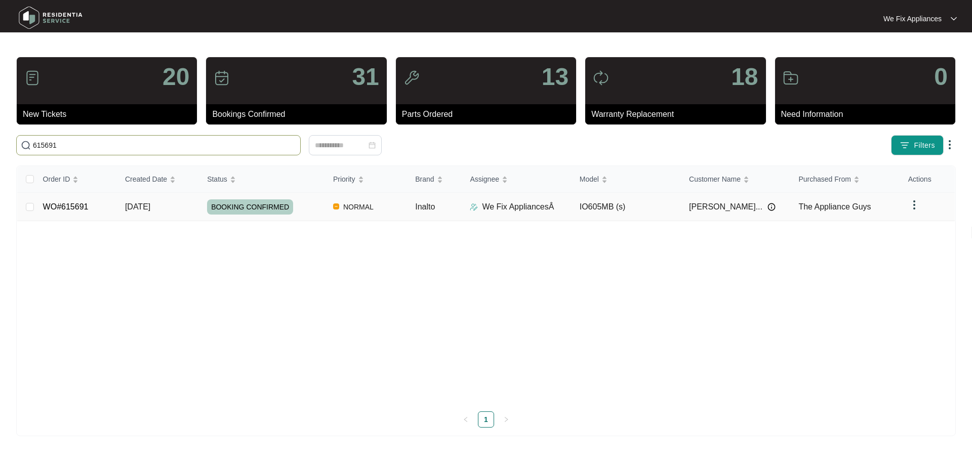
type input "615691"
click at [234, 202] on span "BOOKING CONFIRMED" at bounding box center [250, 207] width 86 height 15
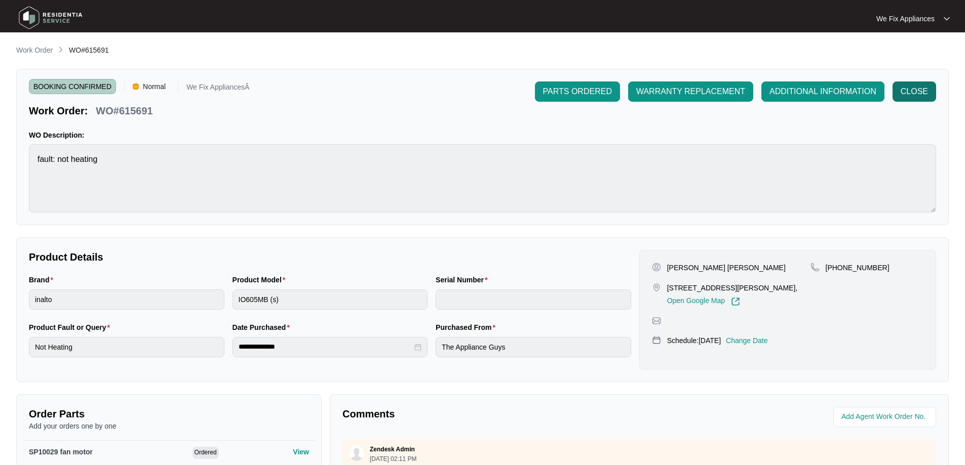
click at [915, 93] on span "CLOSE" at bounding box center [913, 92] width 27 height 12
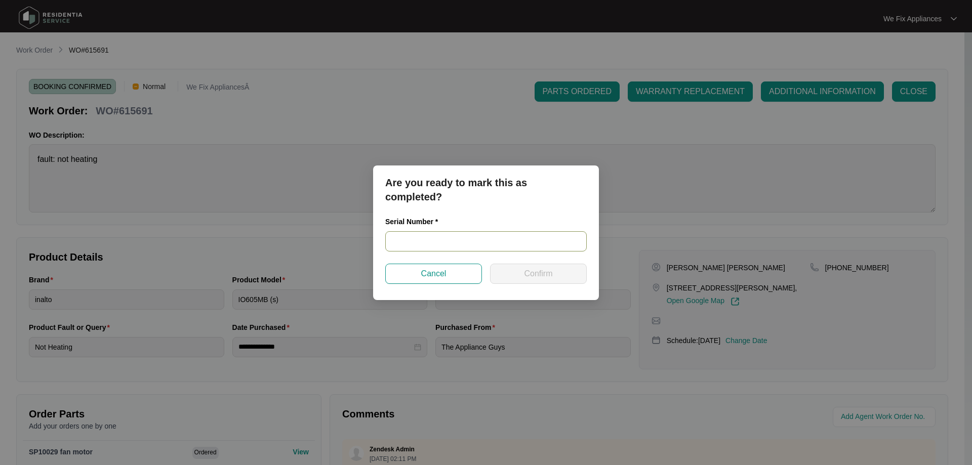
click at [447, 242] on input "text" at bounding box center [486, 241] width 202 height 20
paste input "2023220086"
type input "2023220086"
click at [528, 282] on button "Confirm" at bounding box center [538, 274] width 97 height 20
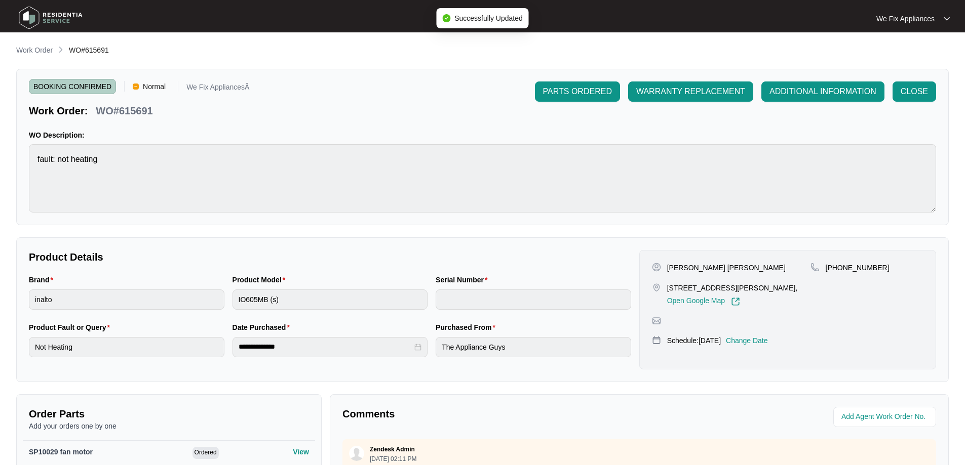
type input "2023220086"
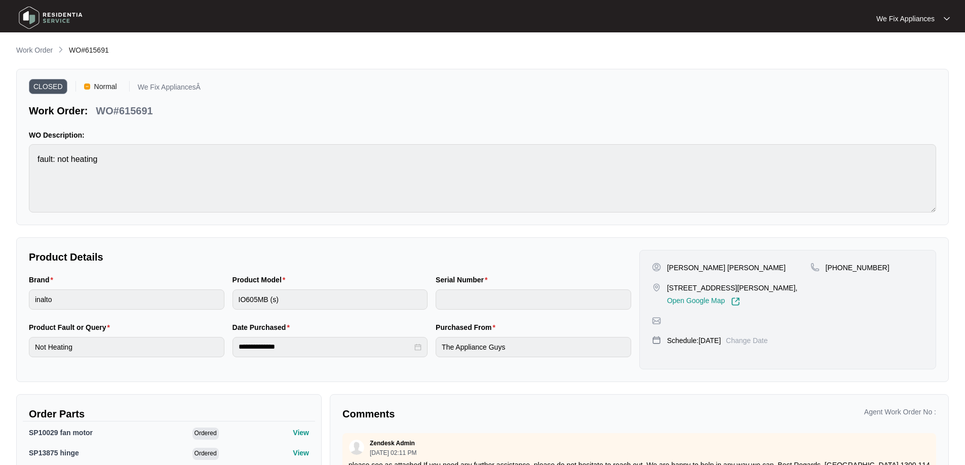
click at [65, 17] on img at bounding box center [50, 18] width 71 height 30
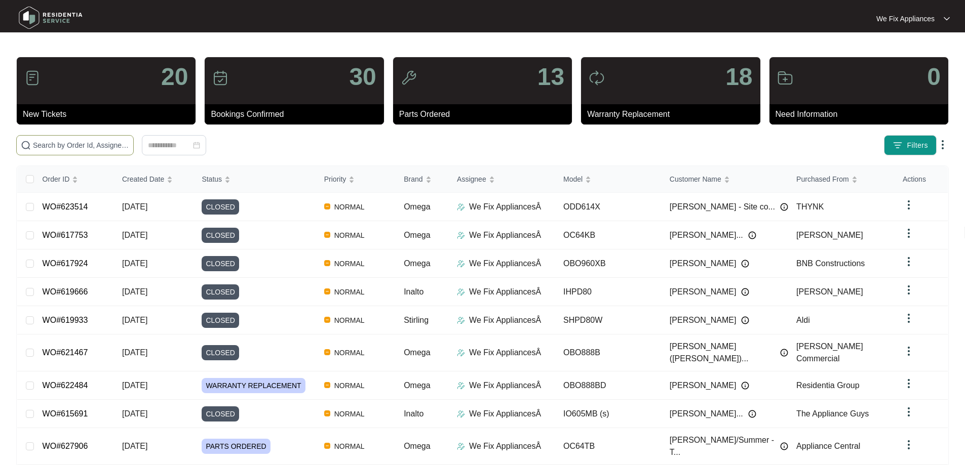
paste input "625950"
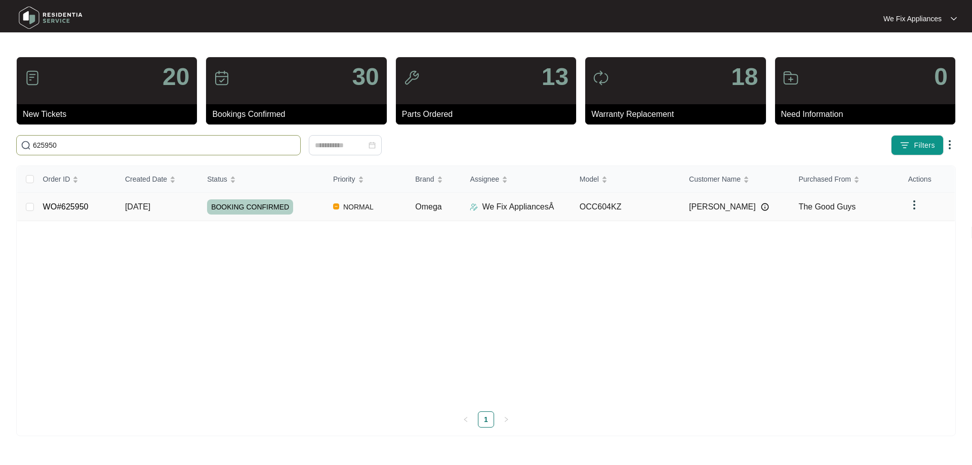
type input "625950"
click at [78, 206] on link "WO#625950" at bounding box center [66, 207] width 46 height 9
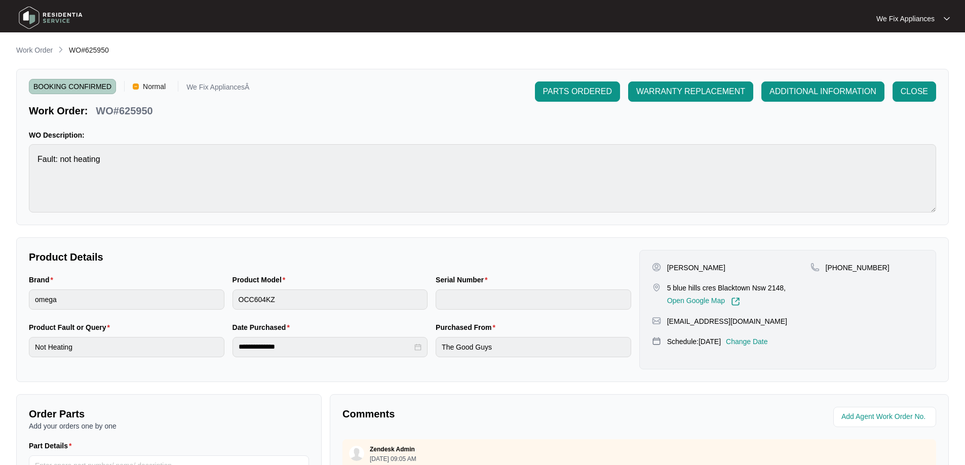
click at [750, 340] on p "Change Date" at bounding box center [747, 342] width 42 height 10
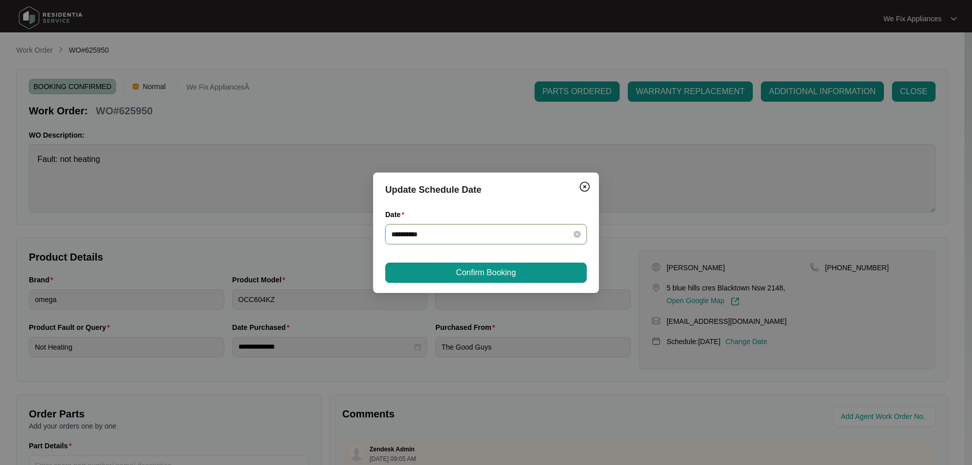
click at [456, 234] on input "**********" at bounding box center [479, 234] width 177 height 11
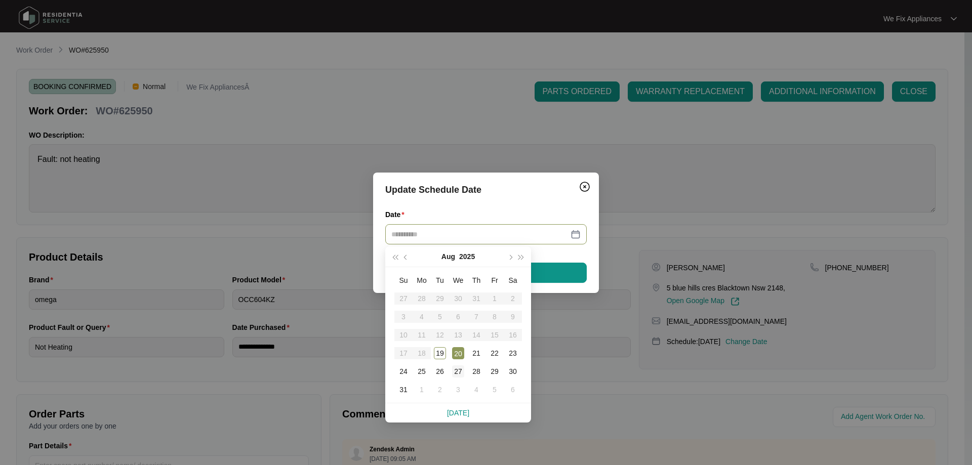
click at [455, 373] on div "27" at bounding box center [458, 372] width 12 height 12
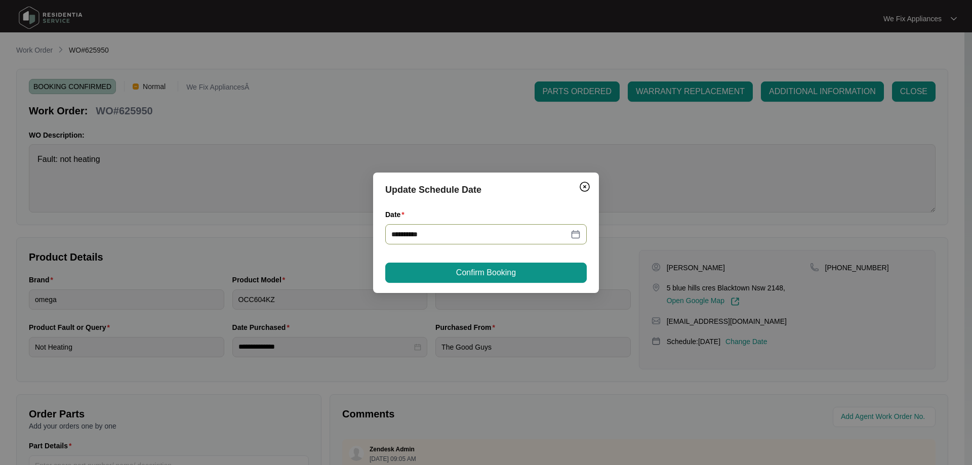
type input "**********"
click at [459, 267] on span "Confirm Booking" at bounding box center [486, 273] width 60 height 12
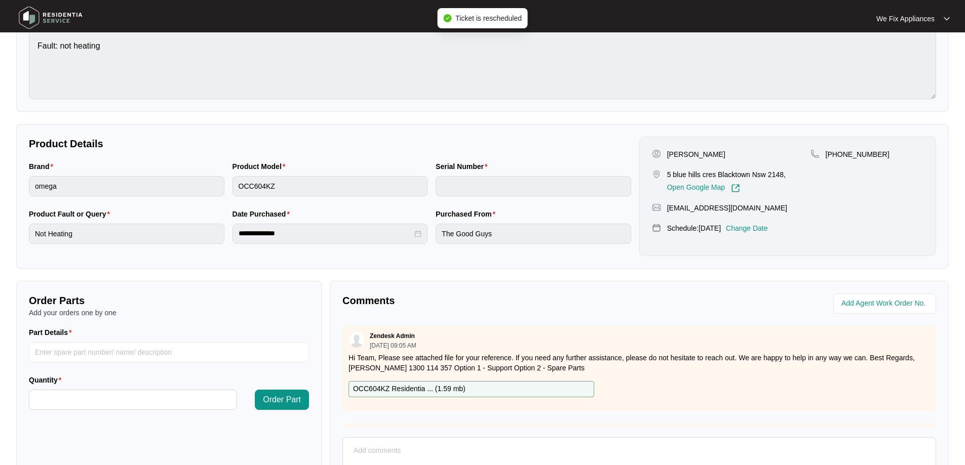
scroll to position [207, 0]
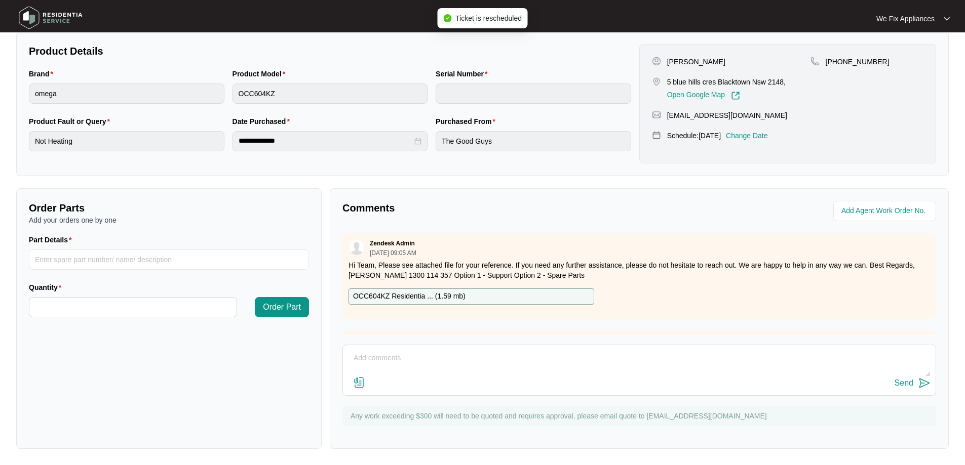
click at [461, 360] on textarea at bounding box center [639, 363] width 582 height 26
type textarea "customer cancelled [DATE] rebooked for [DATE]"
click at [906, 381] on div "Send" at bounding box center [903, 383] width 19 height 9
